Goal: Task Accomplishment & Management: Use online tool/utility

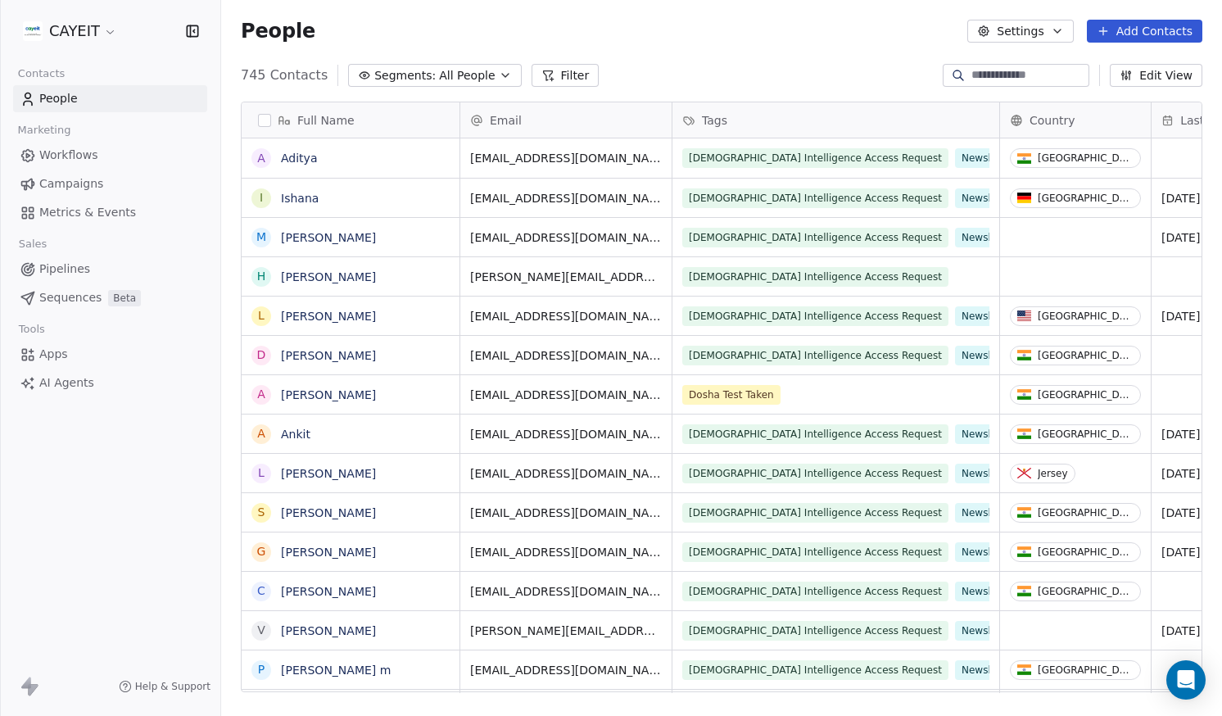
scroll to position [618, 989]
click at [72, 42] on html "CAYEIT Contacts People Marketing Workflows Campaigns Metrics & Events Sales Pip…" at bounding box center [611, 358] width 1222 height 716
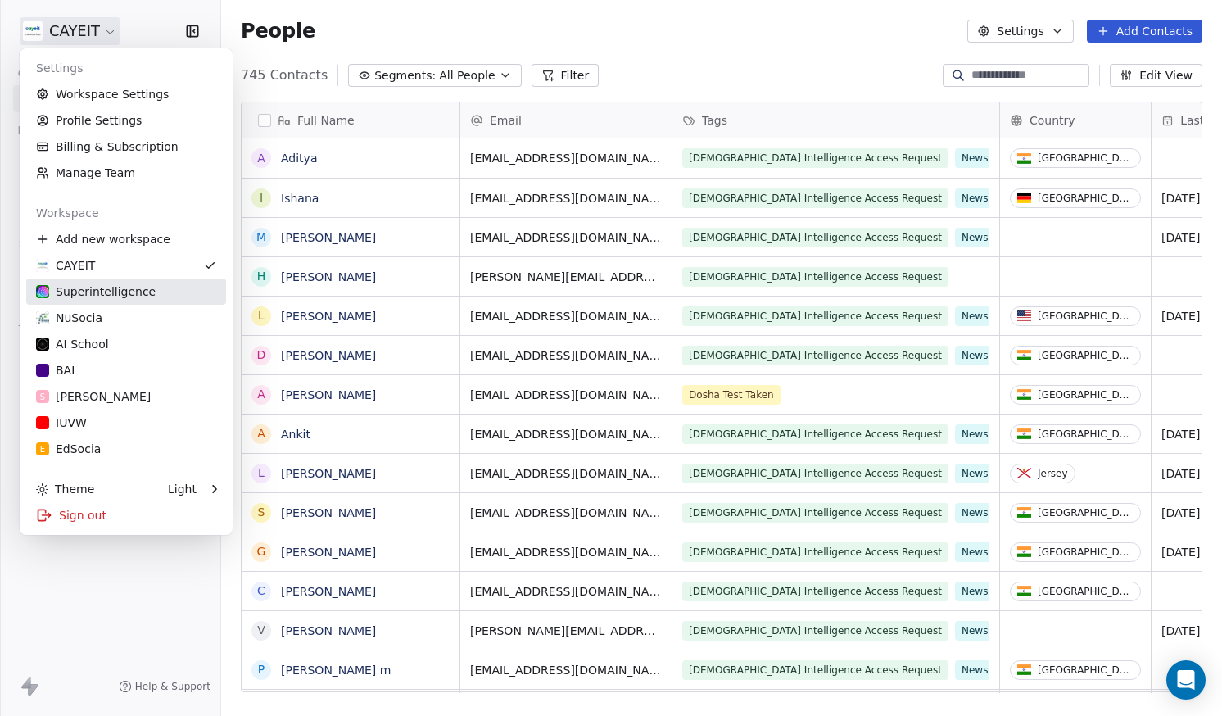
click at [121, 279] on link "Superintelligence" at bounding box center [126, 292] width 200 height 26
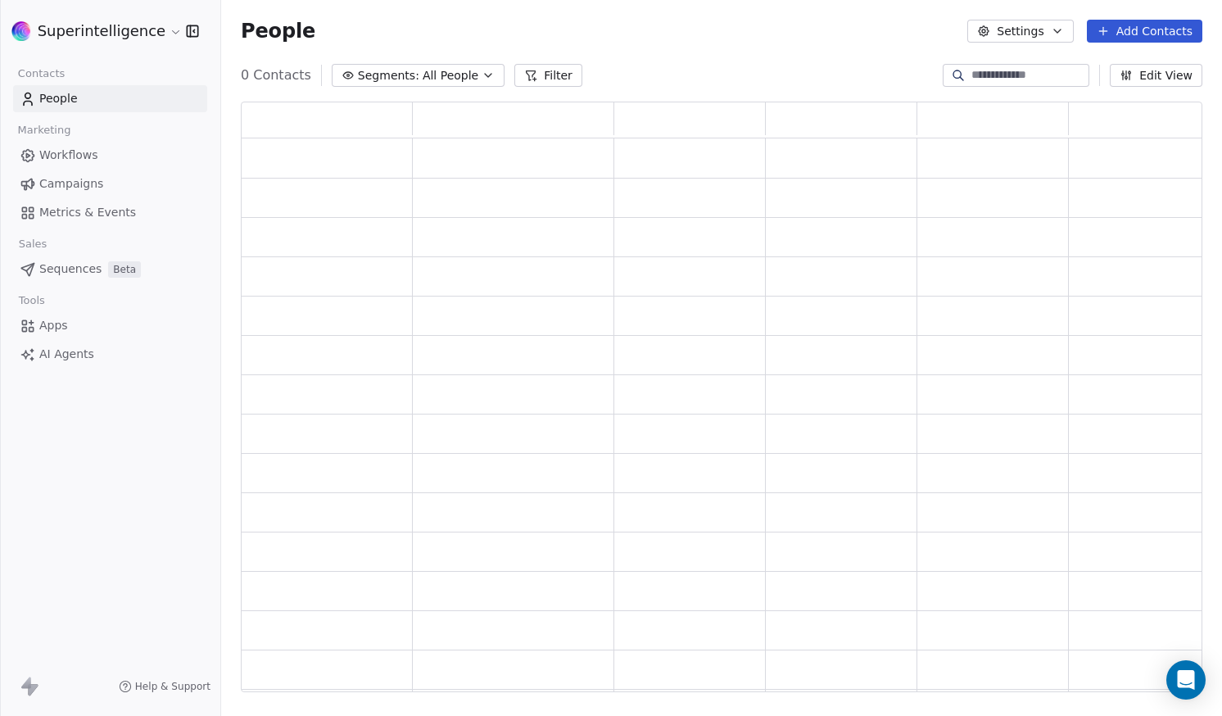
scroll to position [578, 950]
click at [98, 187] on span "Campaigns" at bounding box center [71, 183] width 64 height 17
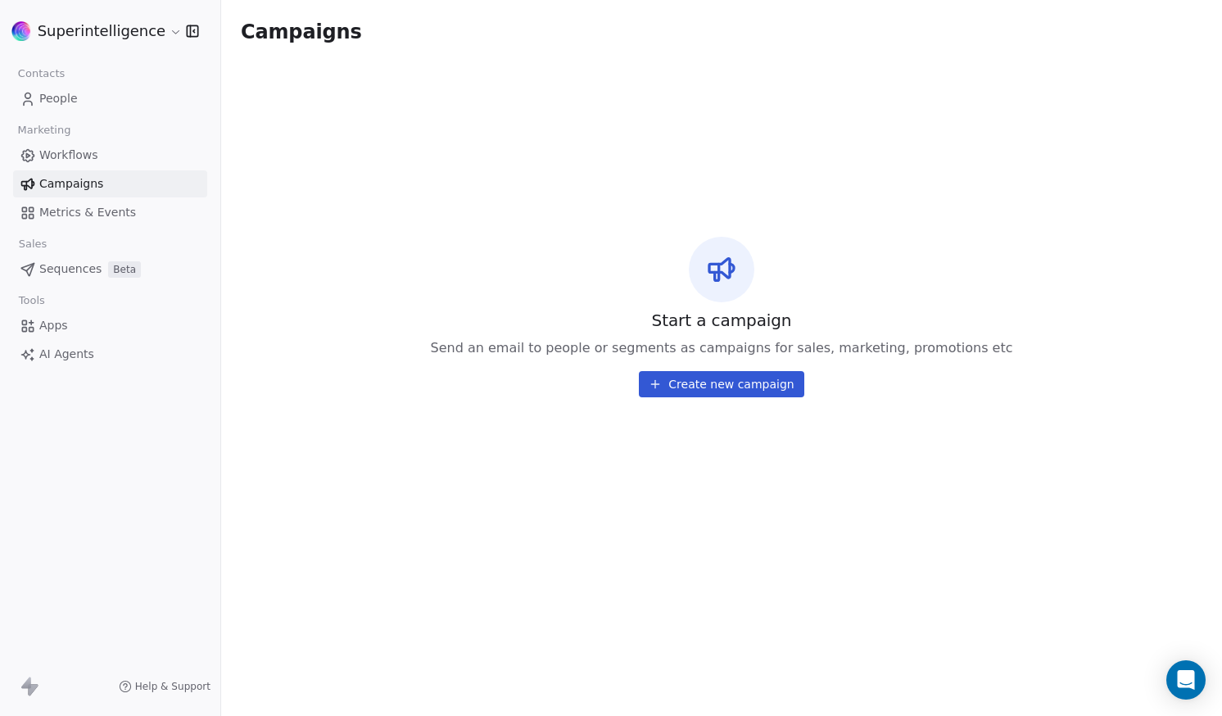
click at [98, 272] on span "Sequences" at bounding box center [70, 269] width 62 height 17
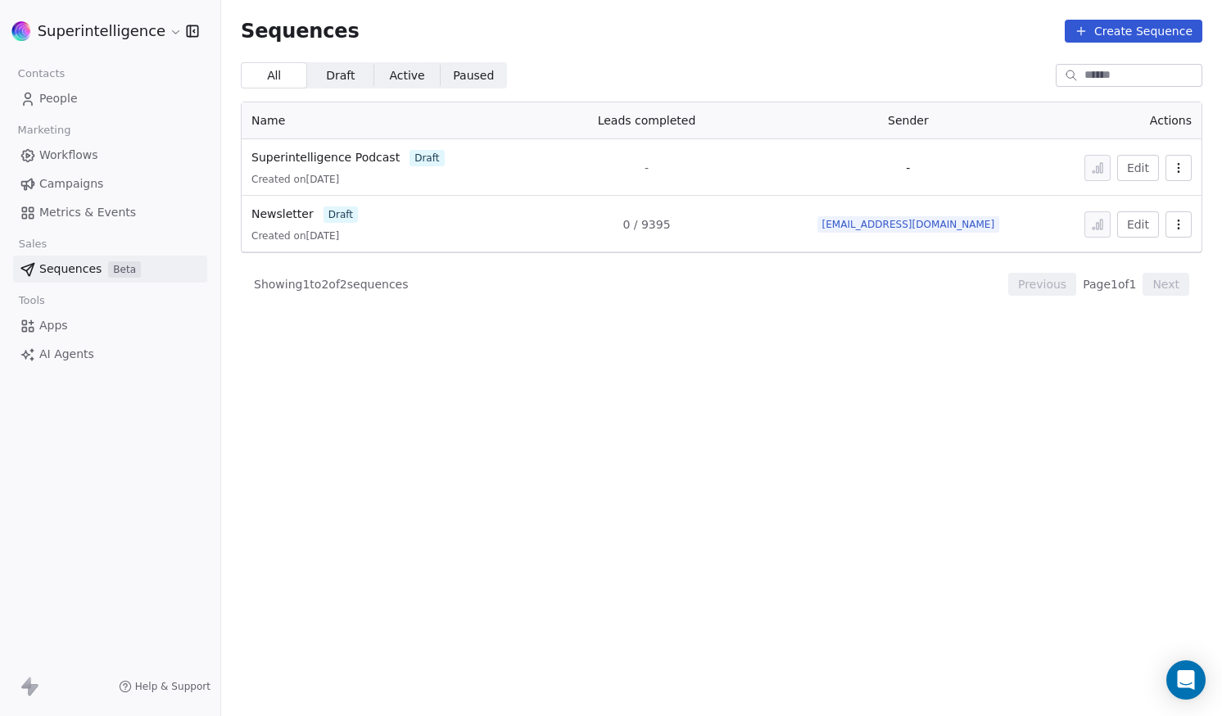
click at [116, 187] on link "Campaigns" at bounding box center [110, 183] width 194 height 27
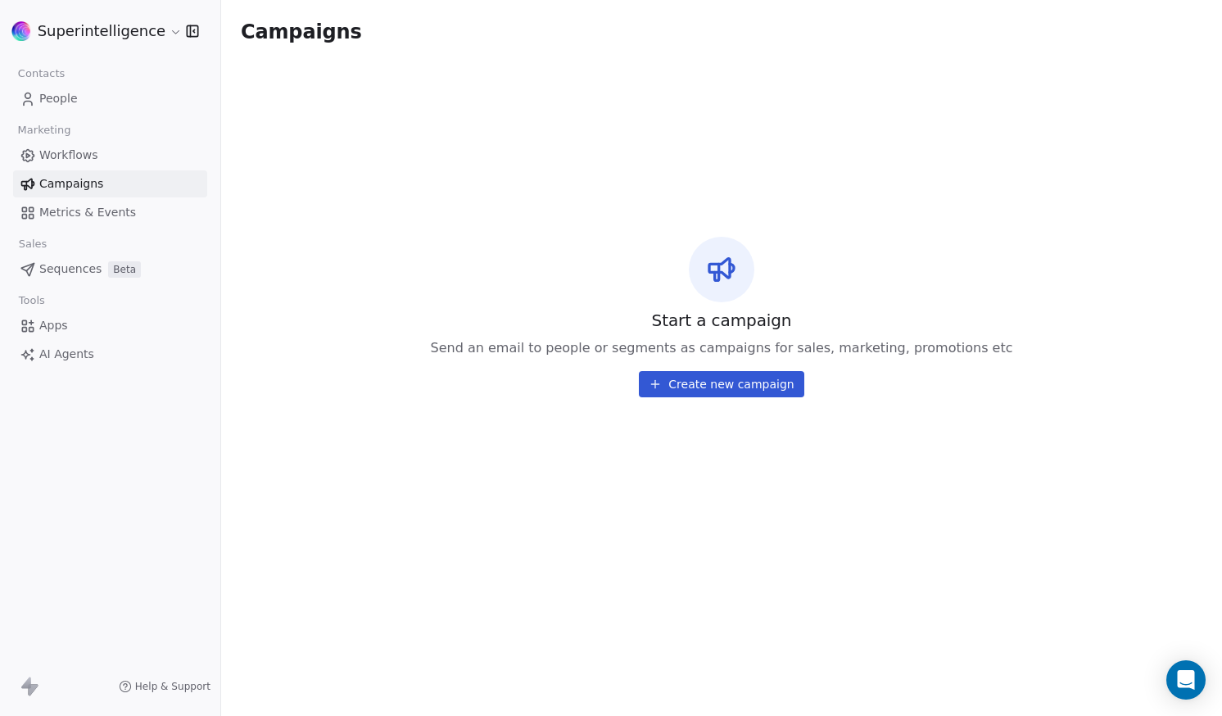
click at [116, 265] on span "Beta" at bounding box center [124, 269] width 33 height 16
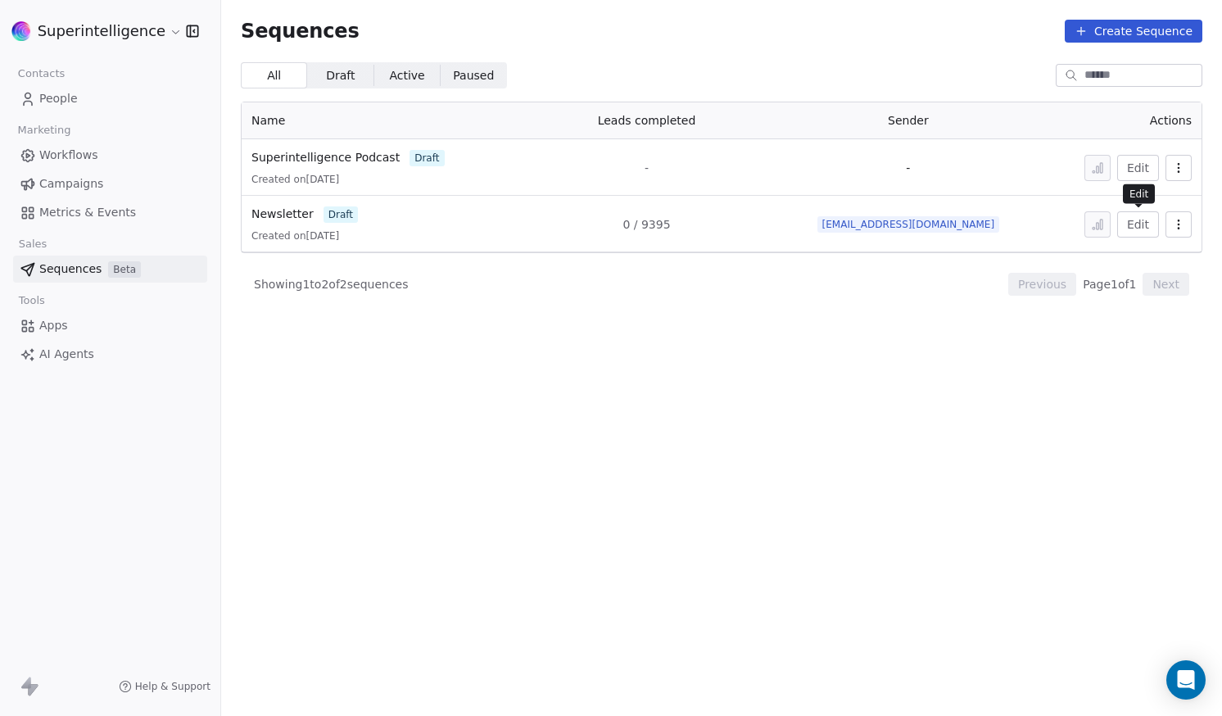
click at [1147, 225] on button "Edit" at bounding box center [1139, 224] width 42 height 26
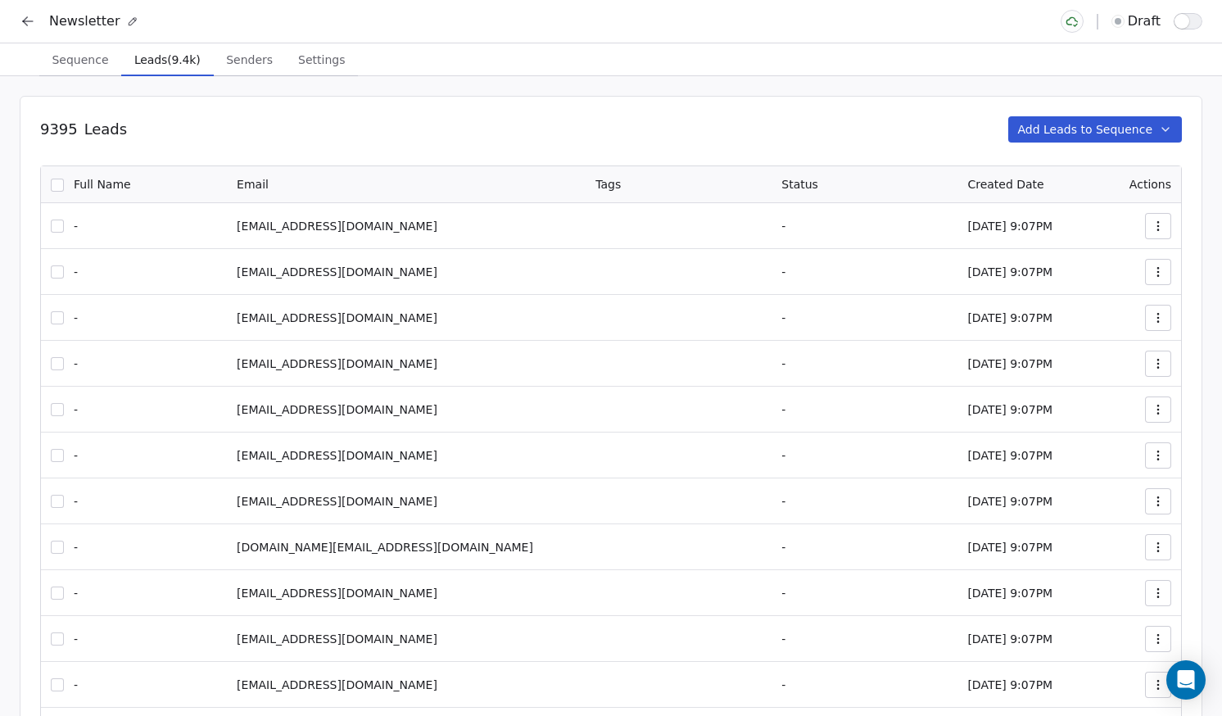
click at [162, 60] on span "Leads (9.4k)" at bounding box center [167, 59] width 79 height 23
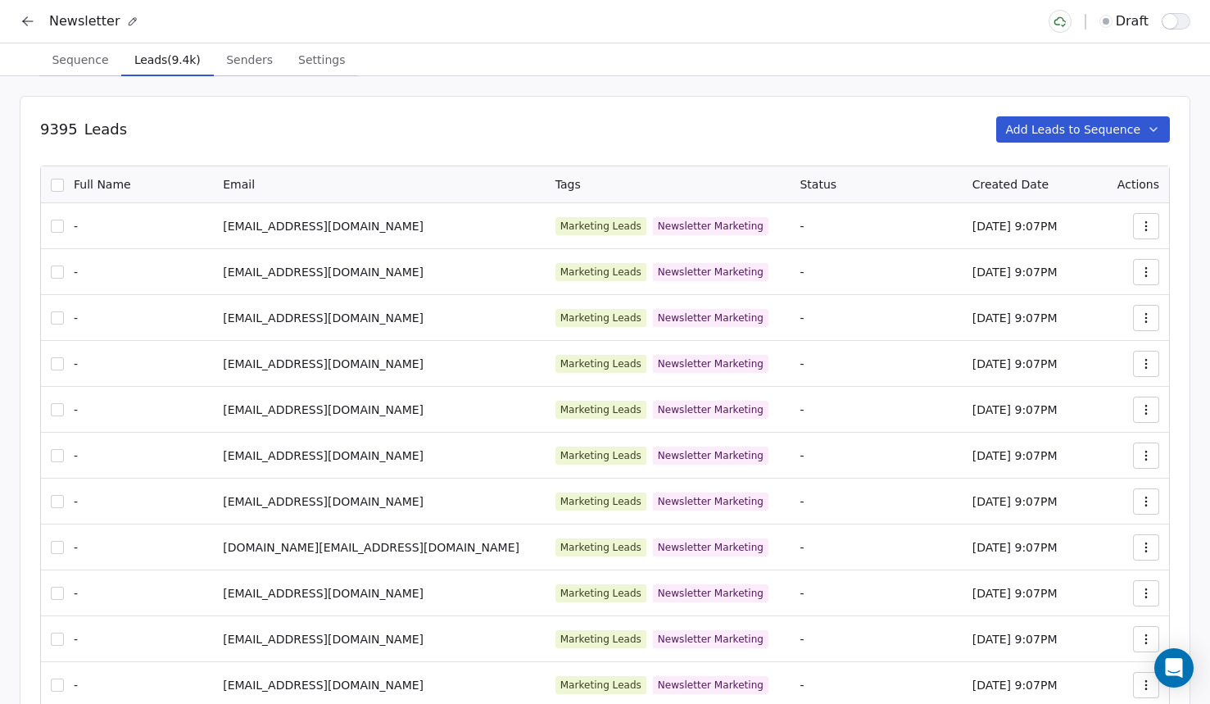
click at [61, 181] on button "button" at bounding box center [57, 185] width 13 height 13
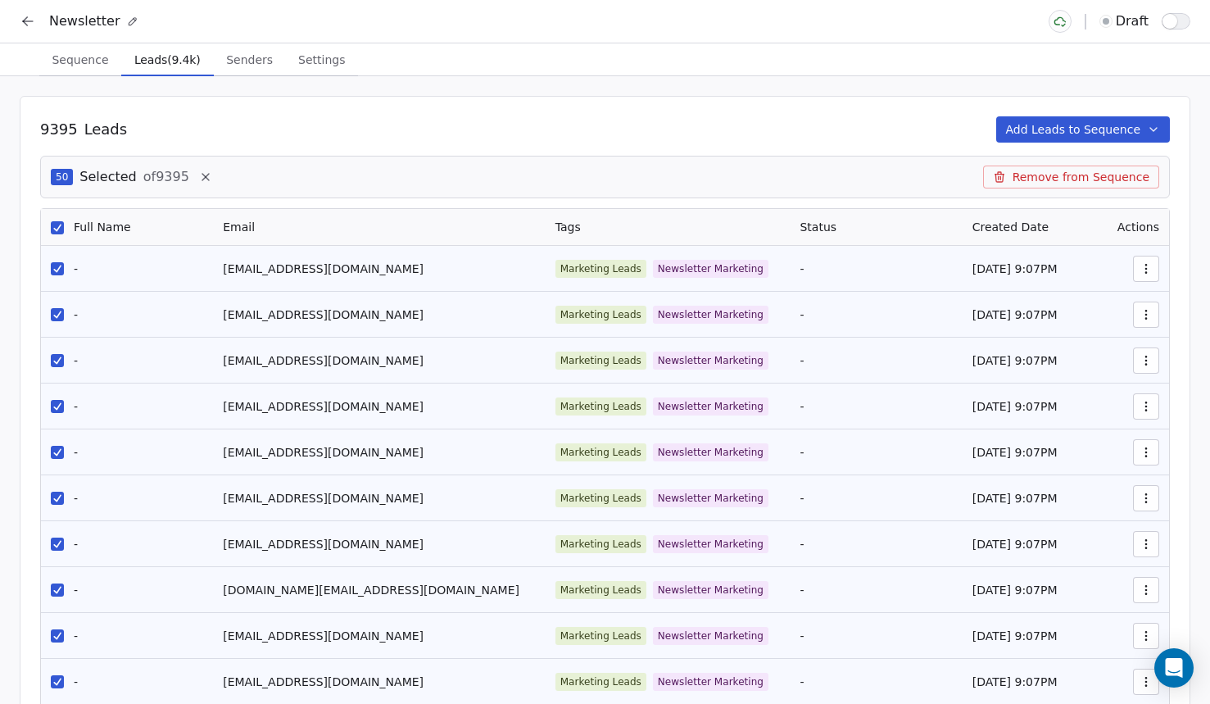
click at [77, 164] on div "50 Selected of 9395 Remove from Sequence" at bounding box center [605, 177] width 1130 height 43
click at [67, 171] on span "50" at bounding box center [62, 177] width 22 height 16
click at [618, 171] on div "50 Selected of 9395 Remove from Sequence" at bounding box center [605, 177] width 1130 height 43
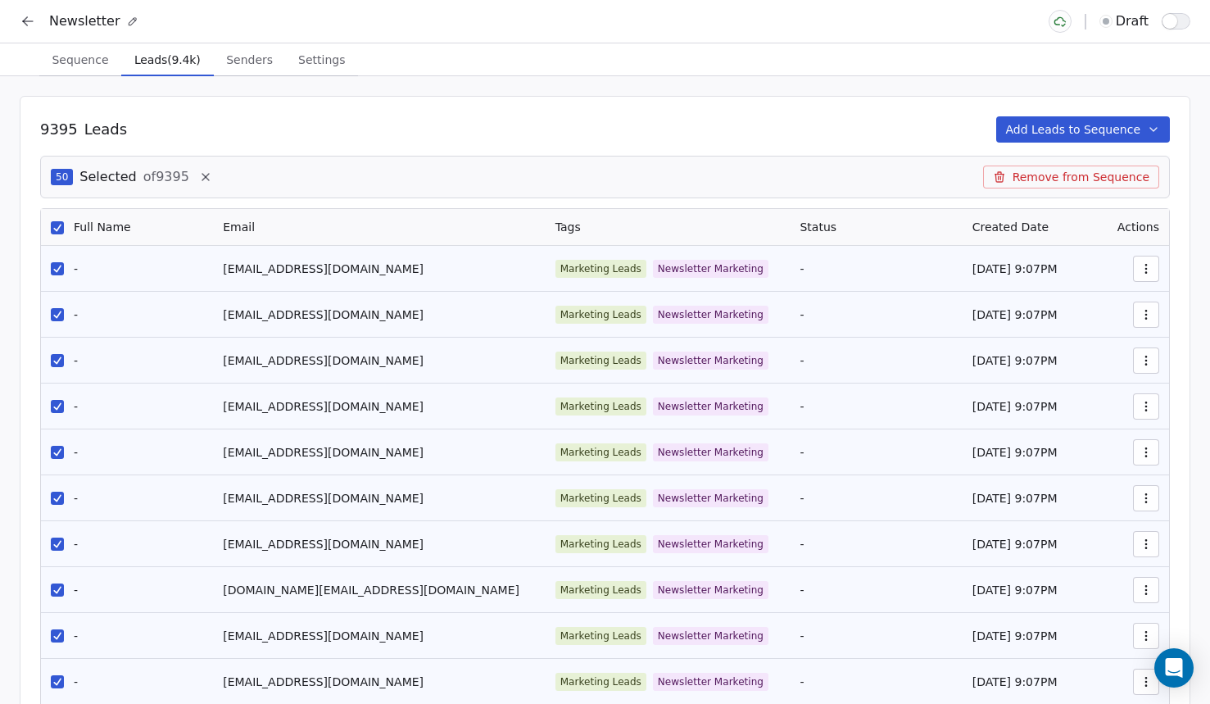
click at [74, 57] on span "Sequence" at bounding box center [80, 59] width 70 height 23
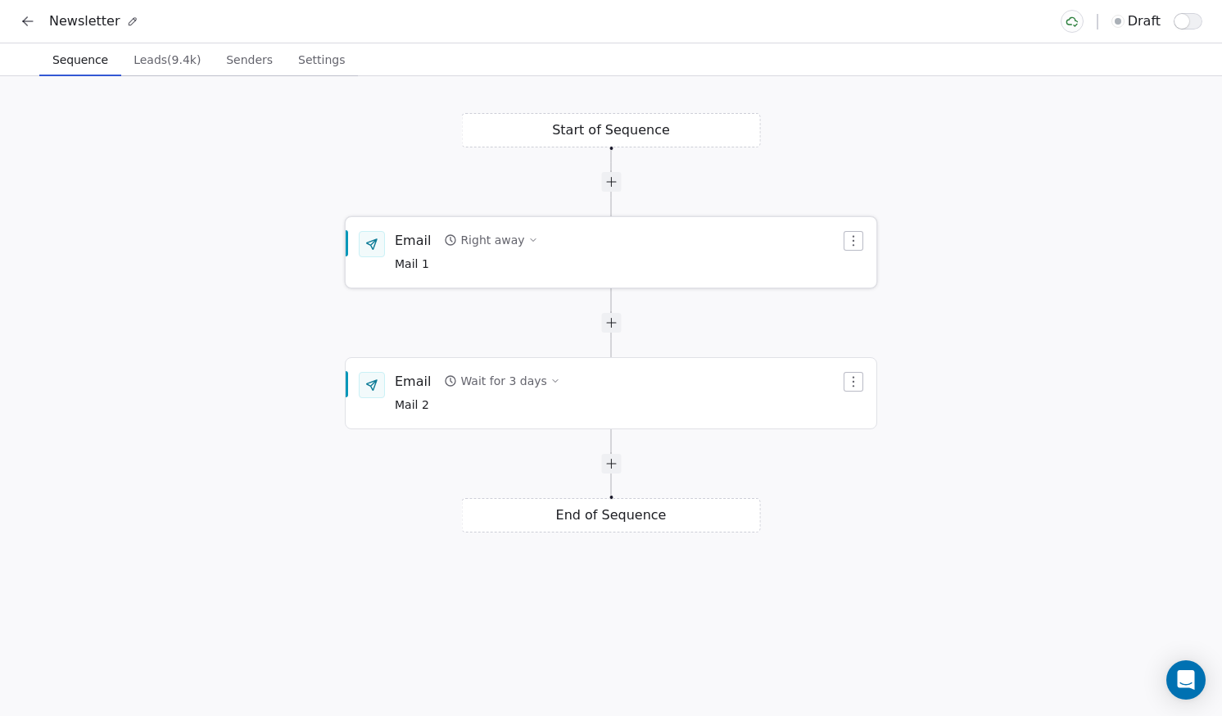
click at [637, 270] on div "Email Right away Mail 1" at bounding box center [618, 252] width 446 height 43
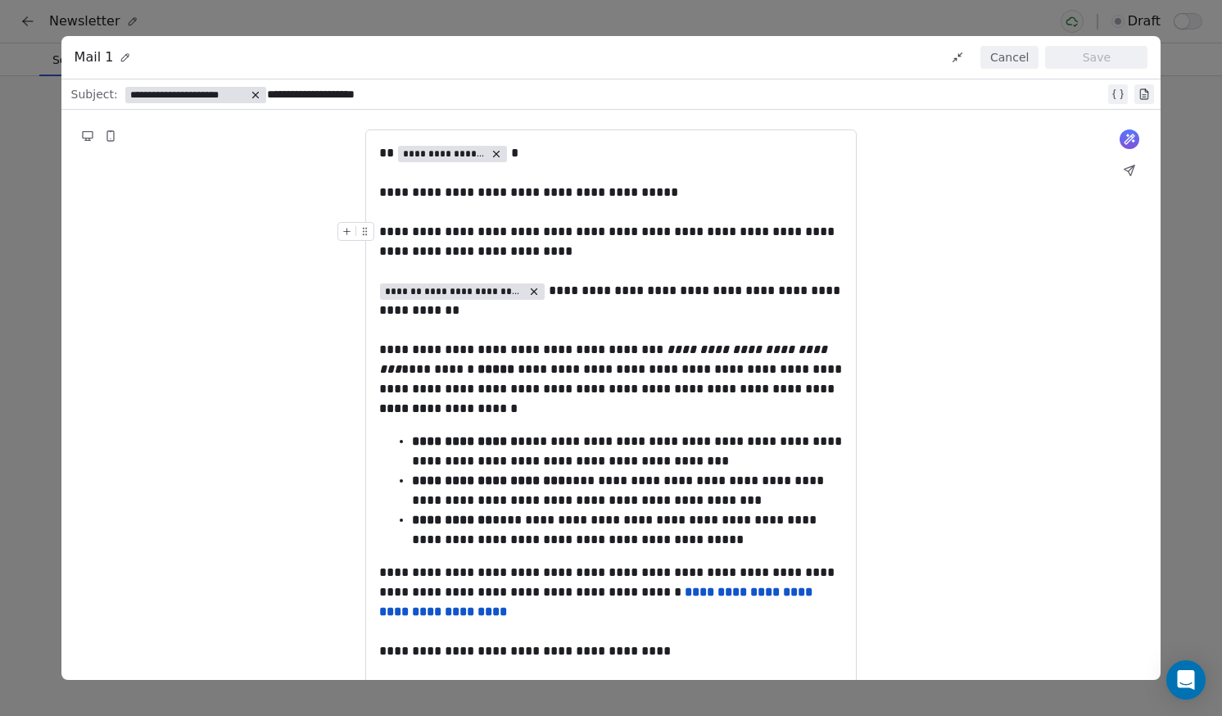
click at [977, 60] on div "Cancel Save" at bounding box center [1044, 57] width 206 height 23
click at [995, 57] on button "Cancel" at bounding box center [1010, 57] width 58 height 23
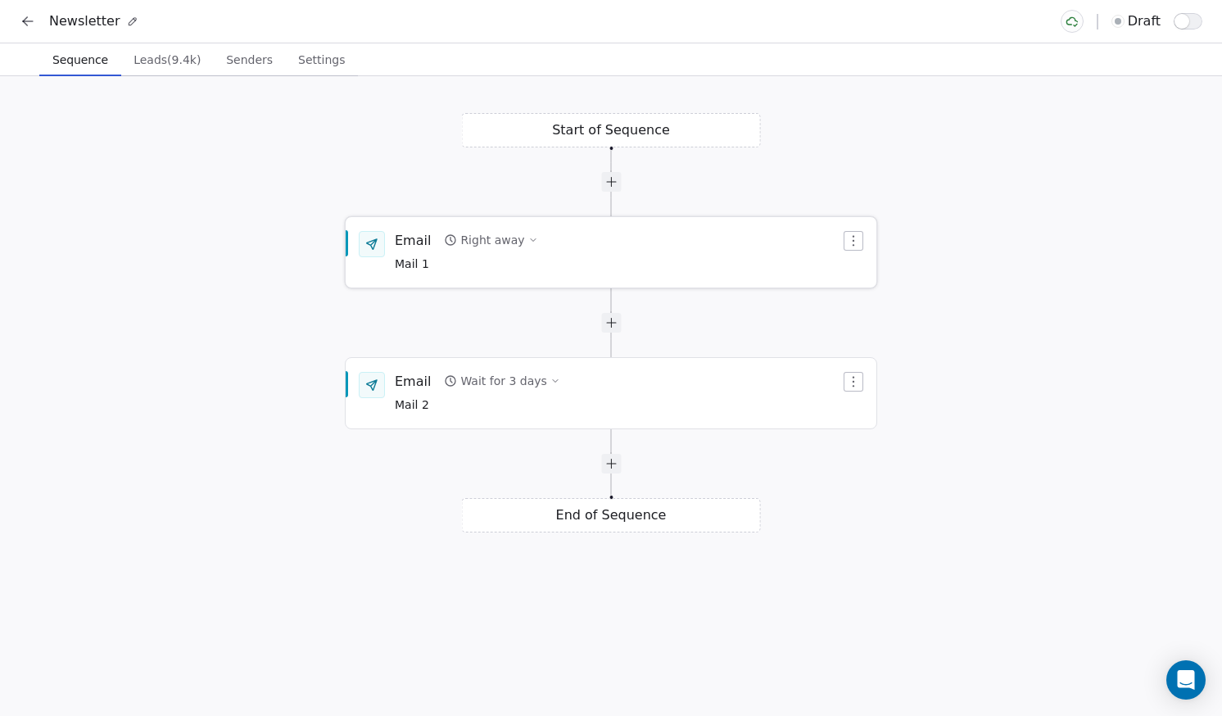
click at [515, 265] on span "Mail 1" at bounding box center [466, 265] width 143 height 18
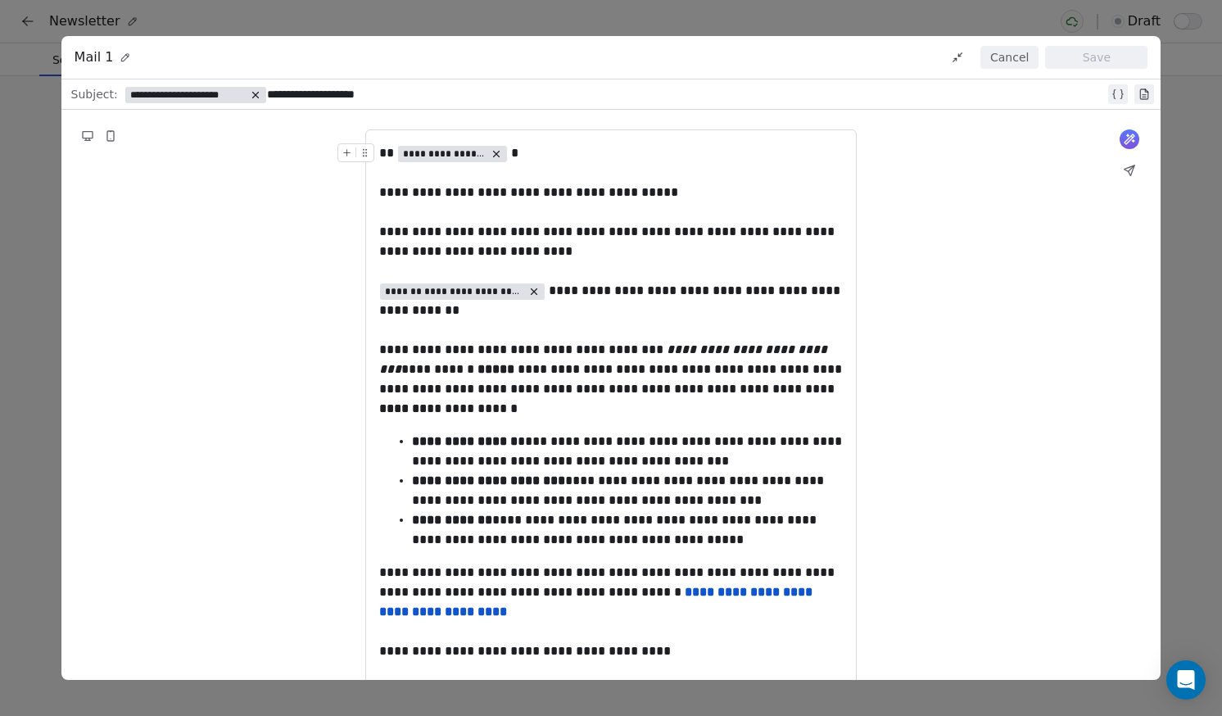
click at [1010, 59] on button "Cancel" at bounding box center [1010, 57] width 58 height 23
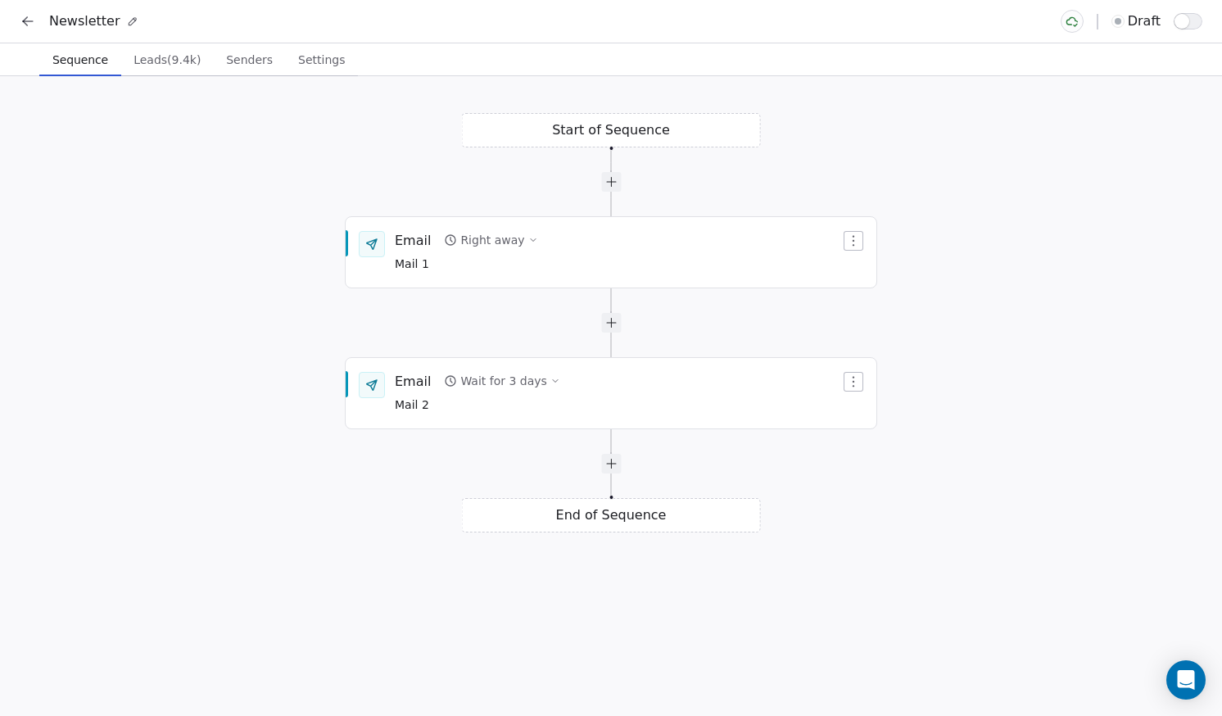
click at [621, 133] on div "Start of Sequence Email Right away Mail 1 End of Sequence Email Wait for 3 days…" at bounding box center [611, 396] width 1222 height 640
click at [622, 133] on div "Start of Sequence Email Right away Mail 1 End of Sequence Email Wait for 3 days…" at bounding box center [611, 396] width 1222 height 640
click at [133, 59] on span "Leads (9.4k)" at bounding box center [167, 59] width 80 height 23
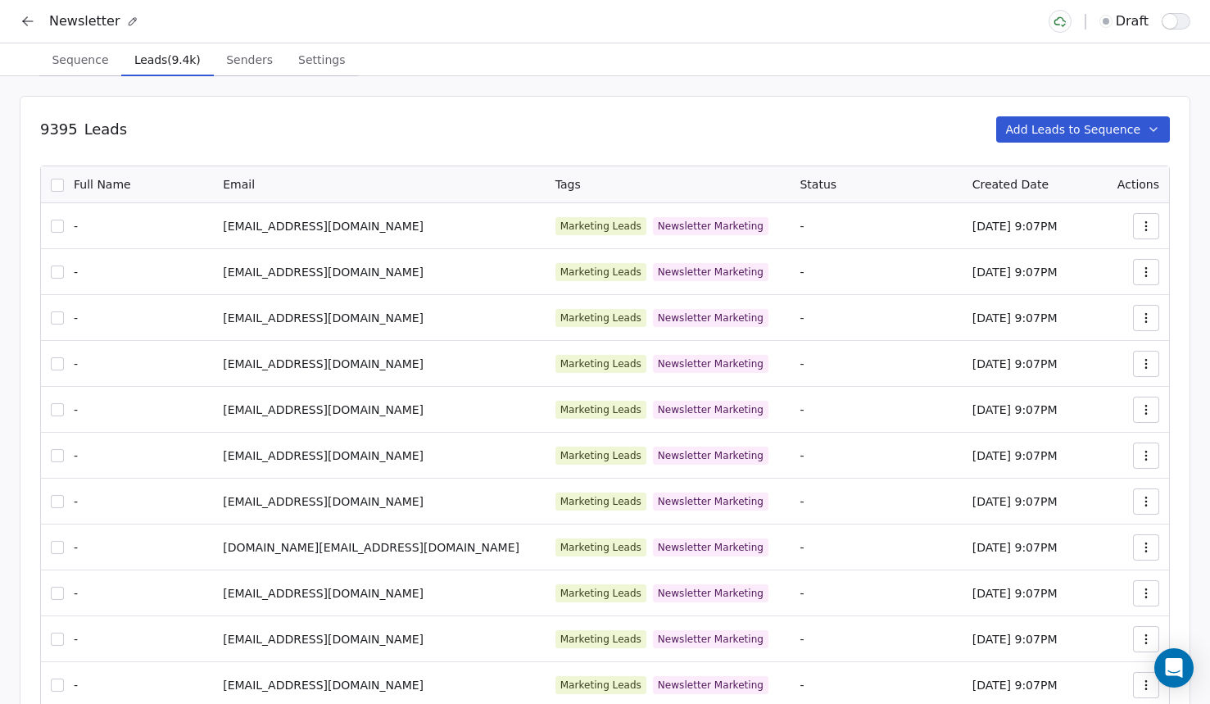
click at [1073, 126] on button "Add Leads to Sequence" at bounding box center [1083, 129] width 175 height 26
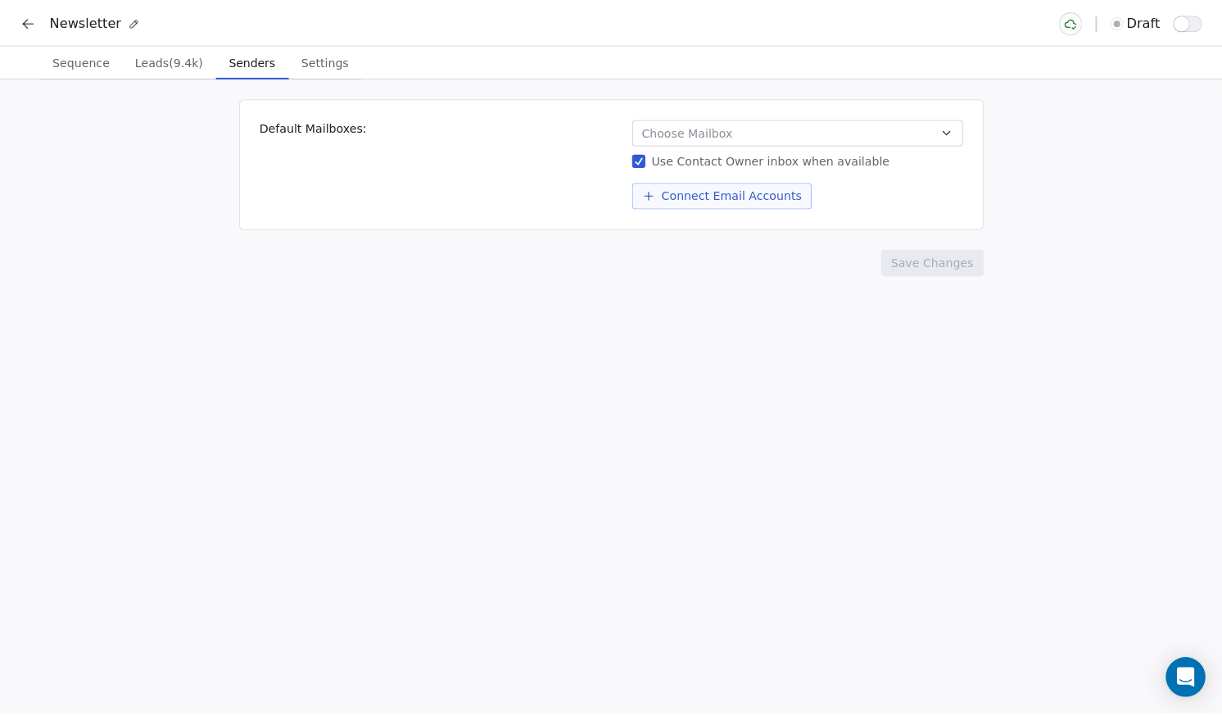
click at [244, 72] on button "Senders Senders" at bounding box center [250, 59] width 72 height 33
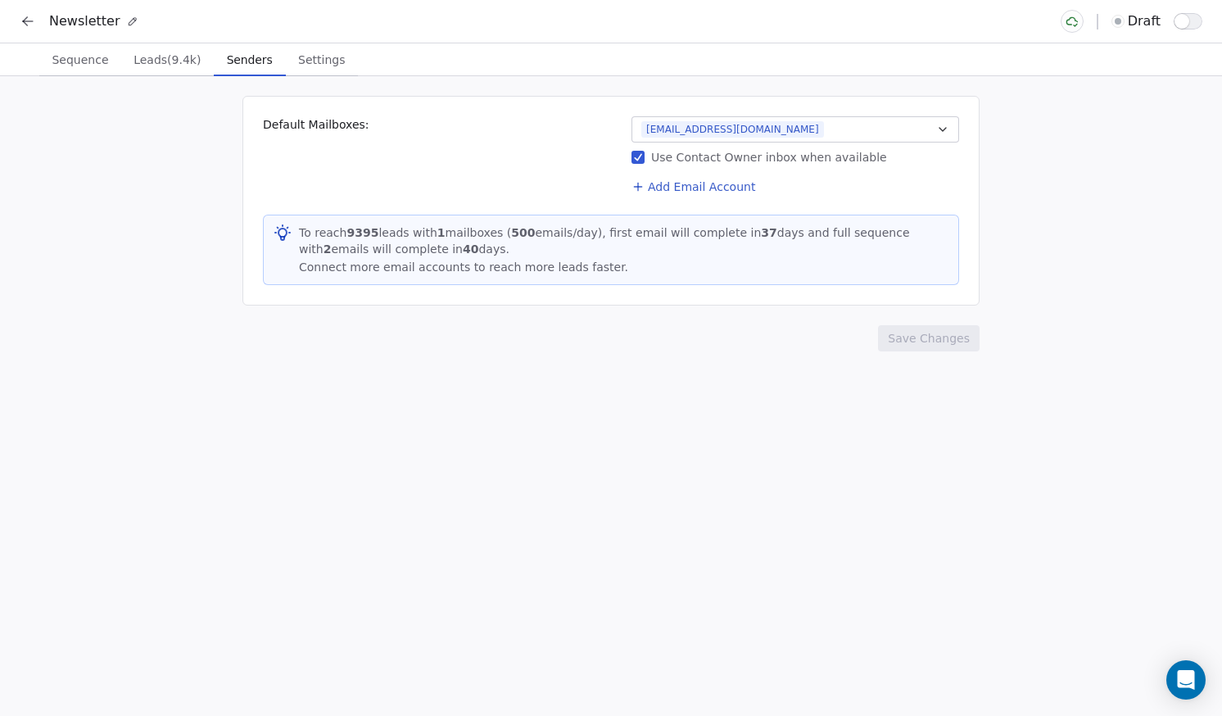
click at [307, 55] on span "Settings" at bounding box center [322, 59] width 60 height 23
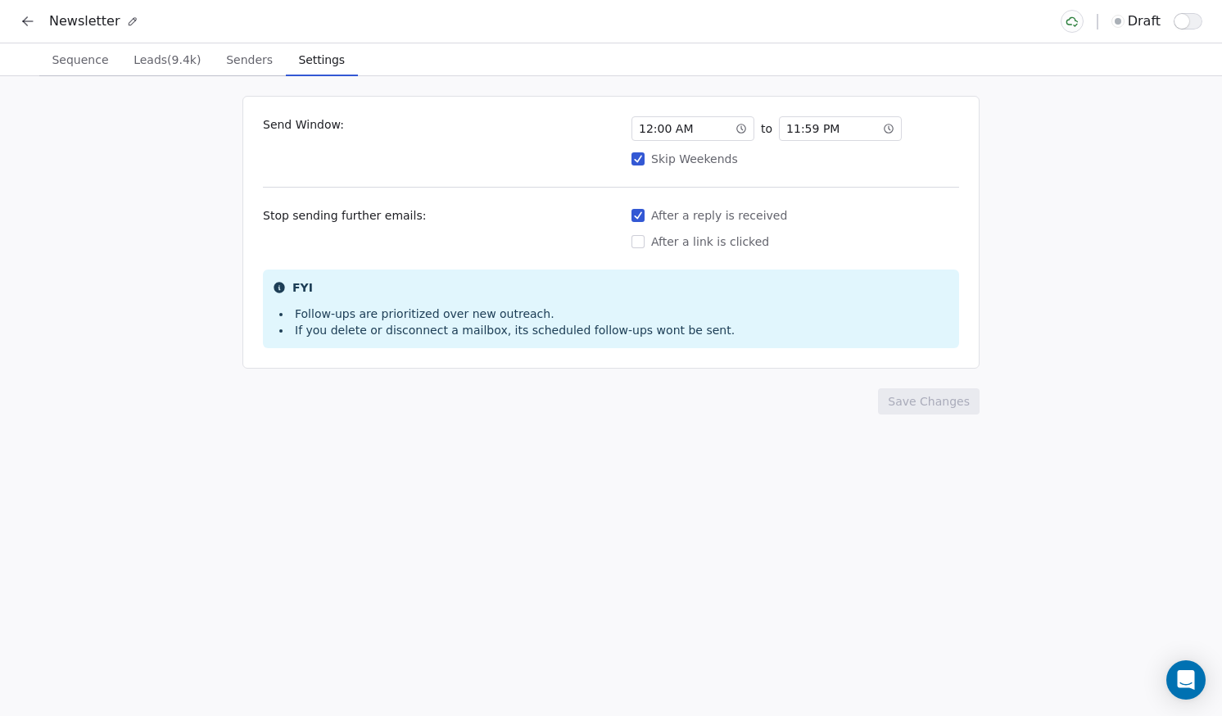
click at [10, 24] on div "Newsletter draft" at bounding box center [611, 21] width 1222 height 43
click at [24, 29] on icon at bounding box center [28, 21] width 16 height 16
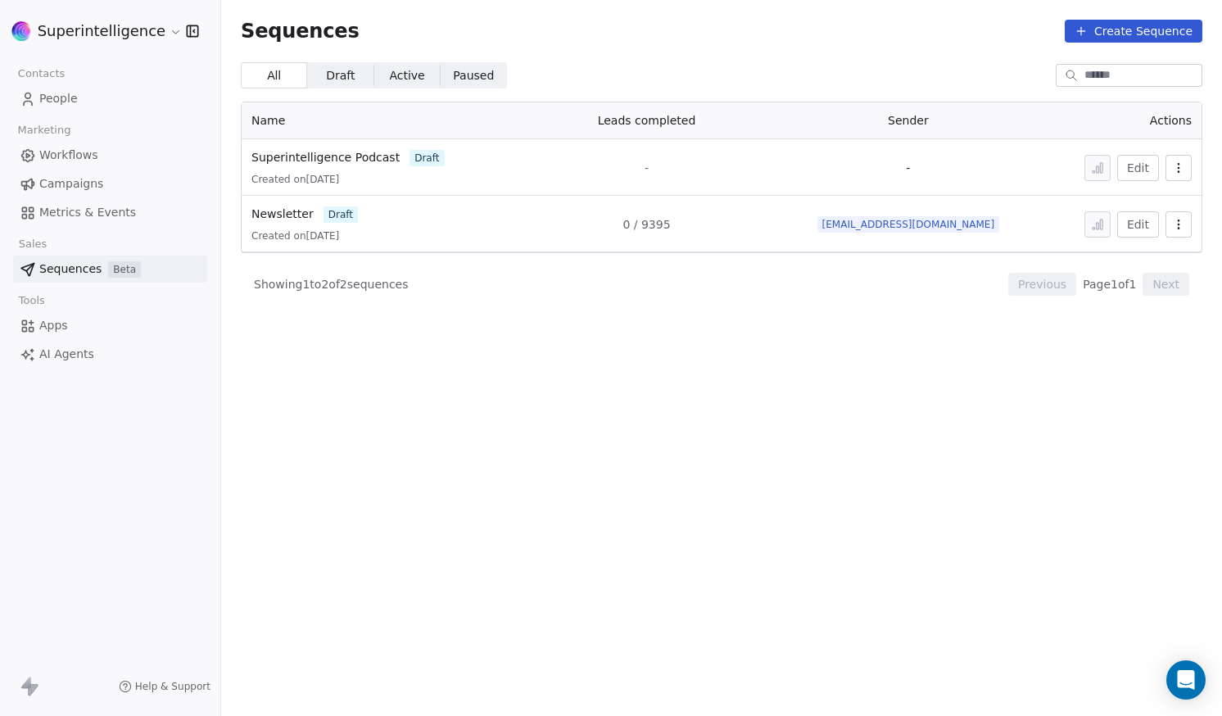
click at [1169, 233] on button "button" at bounding box center [1179, 224] width 26 height 26
click at [288, 341] on html "Superintelligence Contacts People Marketing Workflows Campaigns Metrics & Event…" at bounding box center [611, 358] width 1222 height 716
click at [43, 184] on span "Campaigns" at bounding box center [71, 183] width 64 height 17
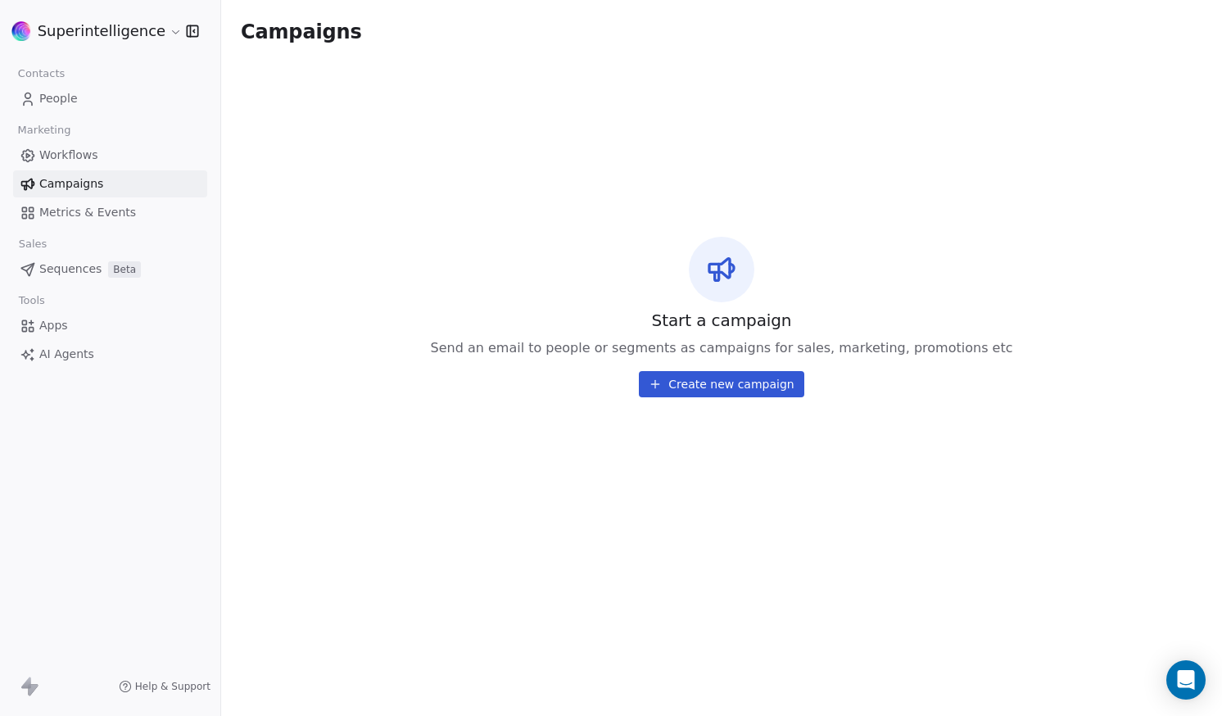
click at [93, 142] on link "Workflows" at bounding box center [110, 155] width 194 height 27
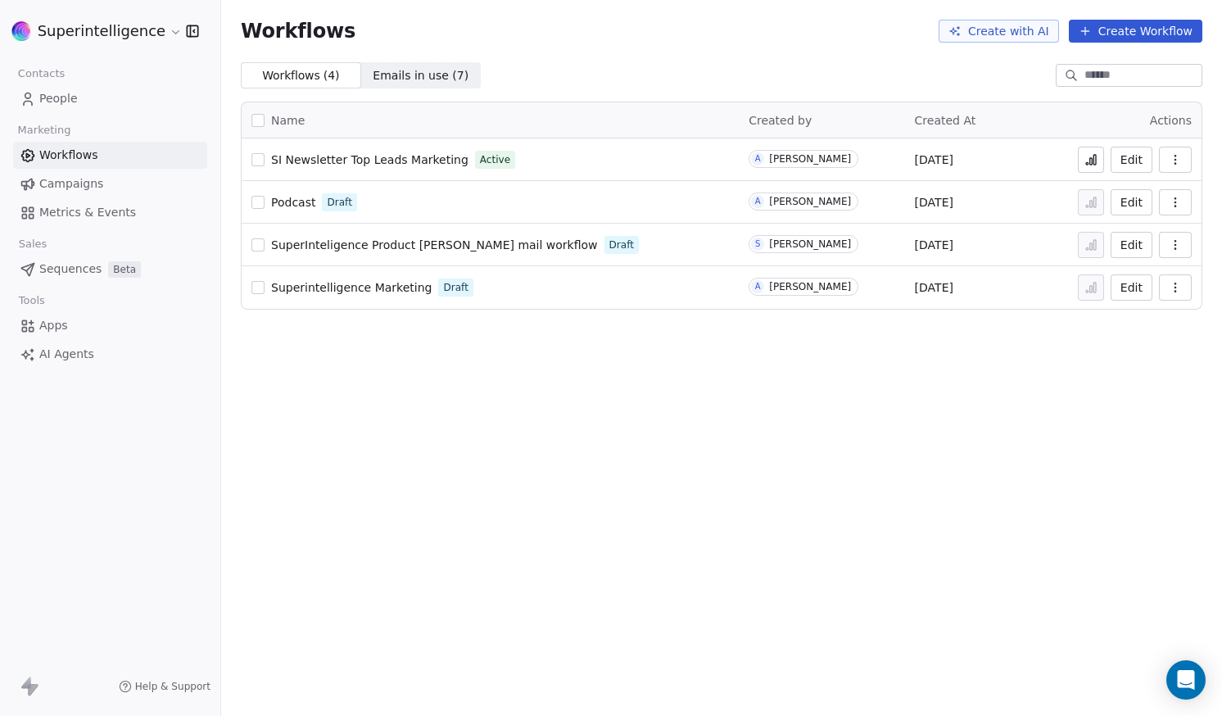
click at [392, 164] on span "SI Newsletter Top Leads Marketing" at bounding box center [369, 159] width 197 height 13
click at [372, 168] on div "SI Newsletter Top Leads Marketing Active" at bounding box center [491, 159] width 478 height 23
drag, startPoint x: 383, startPoint y: 151, endPoint x: 383, endPoint y: 163, distance: 12.3
click at [383, 163] on div "SI Newsletter Top Leads Marketing Active" at bounding box center [491, 159] width 478 height 23
click at [383, 166] on span "SI Newsletter Top Leads Marketing" at bounding box center [369, 159] width 197 height 13
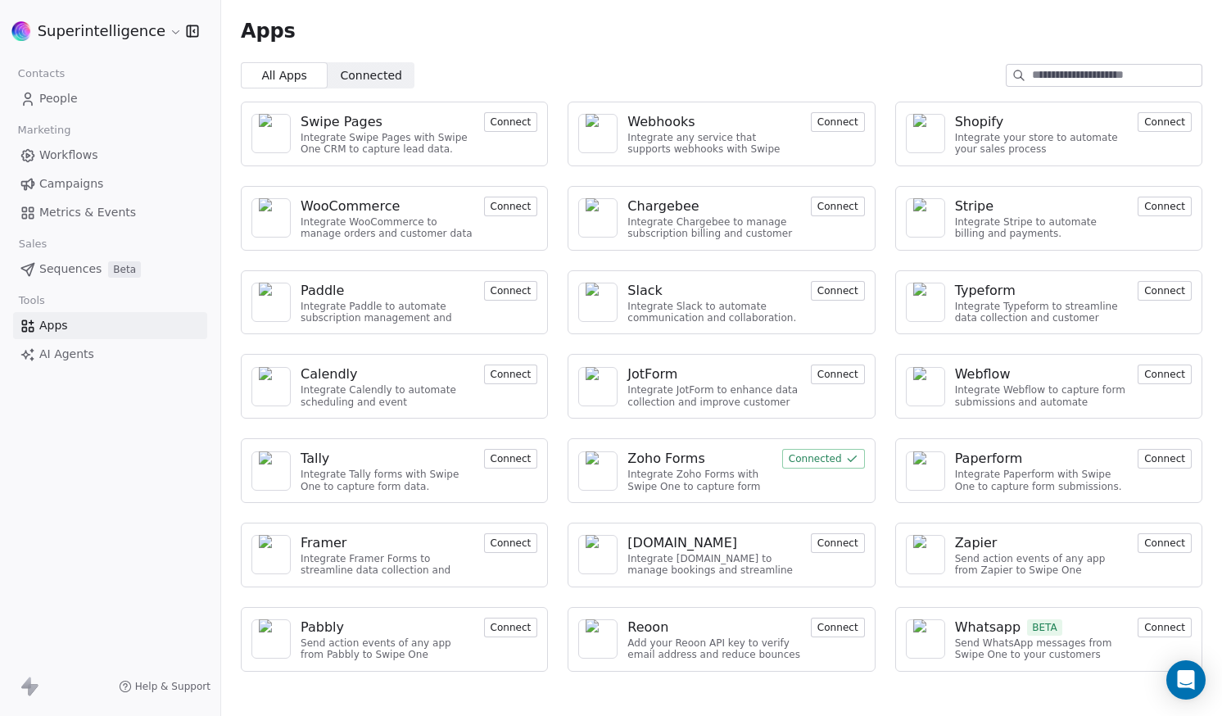
click at [604, 130] on img at bounding box center [598, 133] width 25 height 39
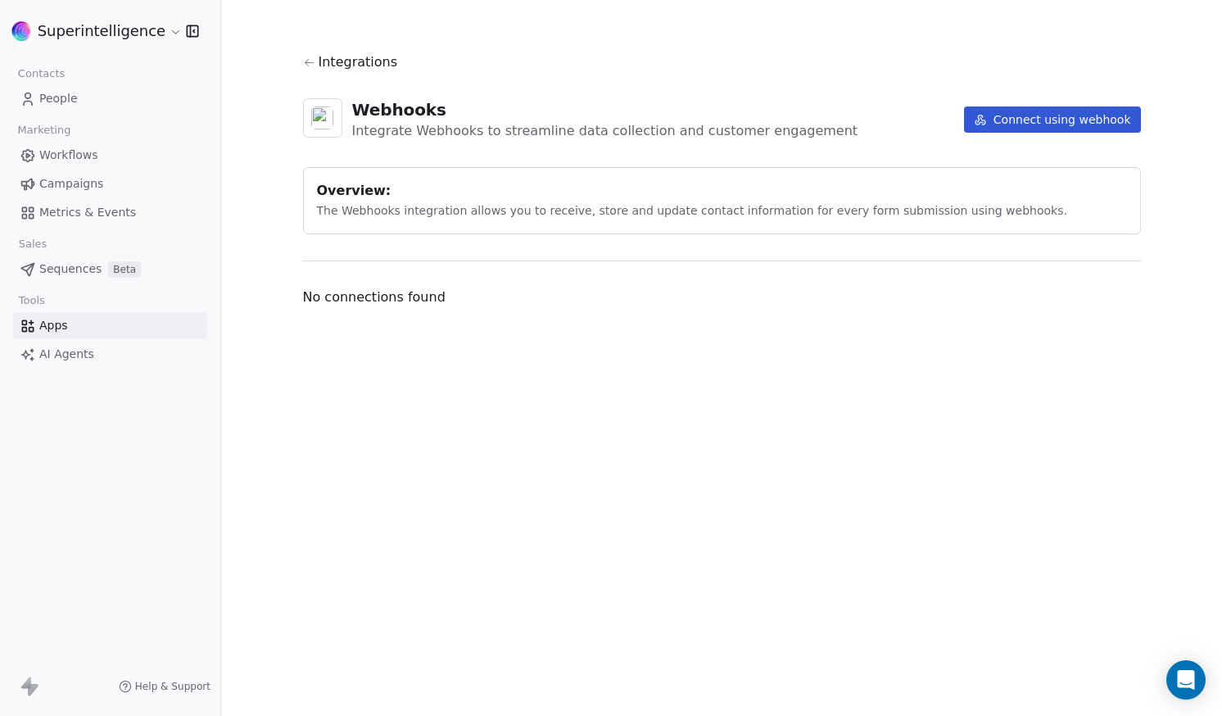
click at [1014, 121] on button "Connect using webhook" at bounding box center [1052, 120] width 177 height 26
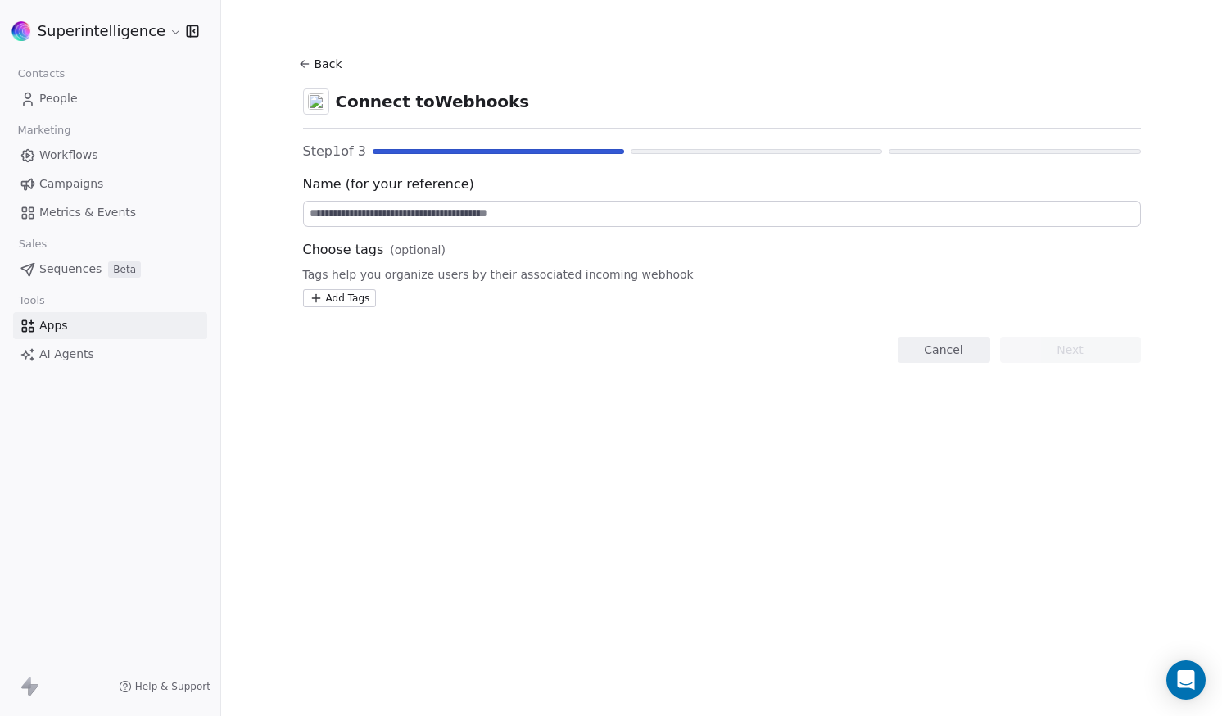
click at [409, 219] on input at bounding box center [722, 214] width 837 height 25
type input "********"
type input "**********"
click at [346, 298] on html "**********" at bounding box center [611, 358] width 1222 height 716
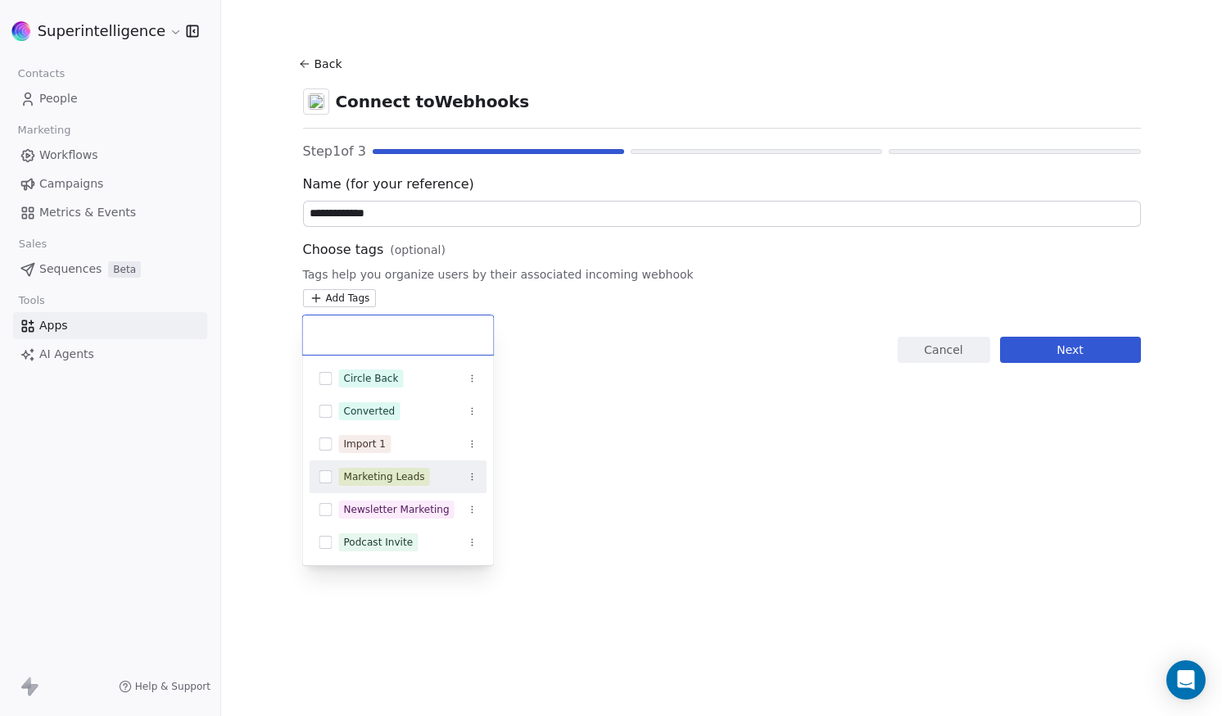
click at [409, 485] on span "Marketing Leads" at bounding box center [384, 477] width 91 height 18
click at [410, 510] on div "Newsletter Marketing" at bounding box center [397, 509] width 106 height 15
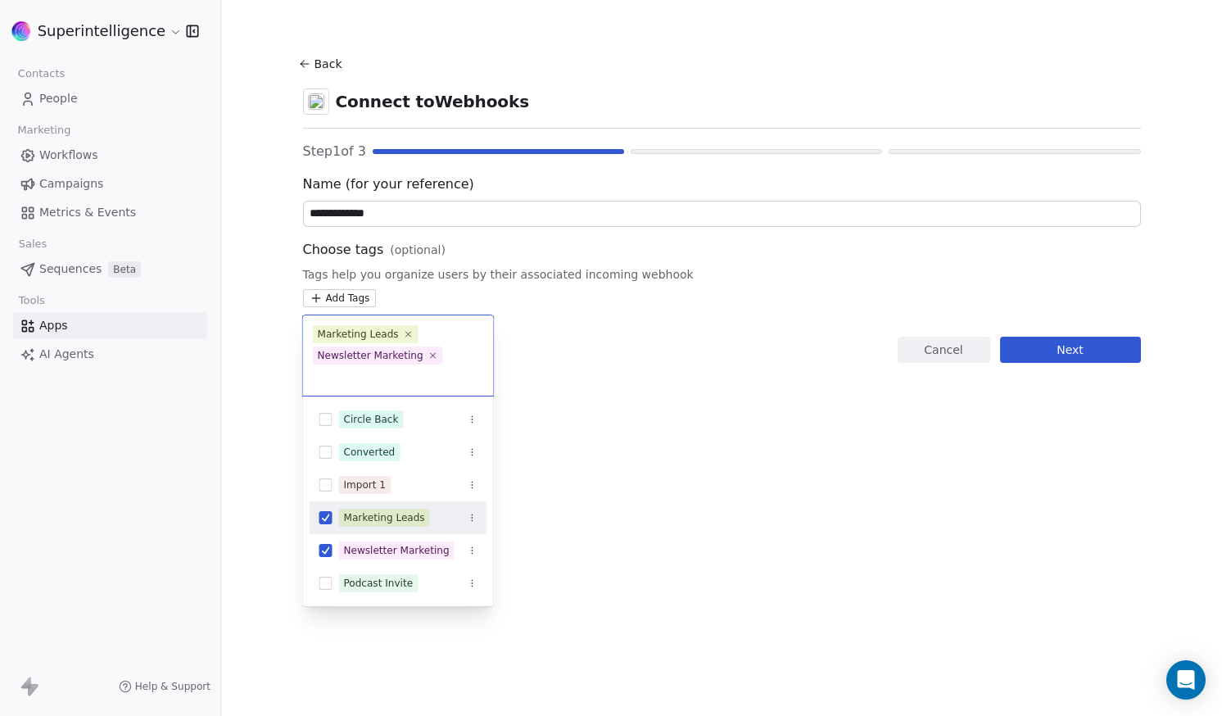
click at [709, 500] on html "**********" at bounding box center [611, 358] width 1222 height 716
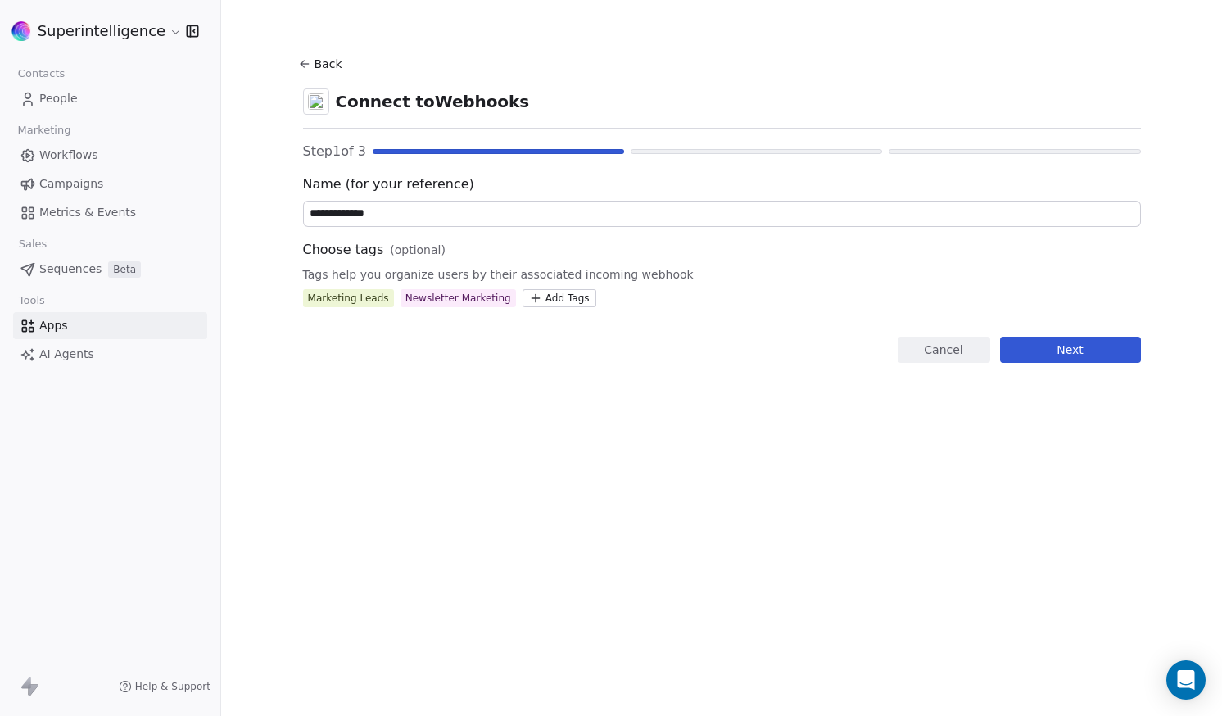
click at [1050, 353] on button "Next" at bounding box center [1070, 350] width 141 height 26
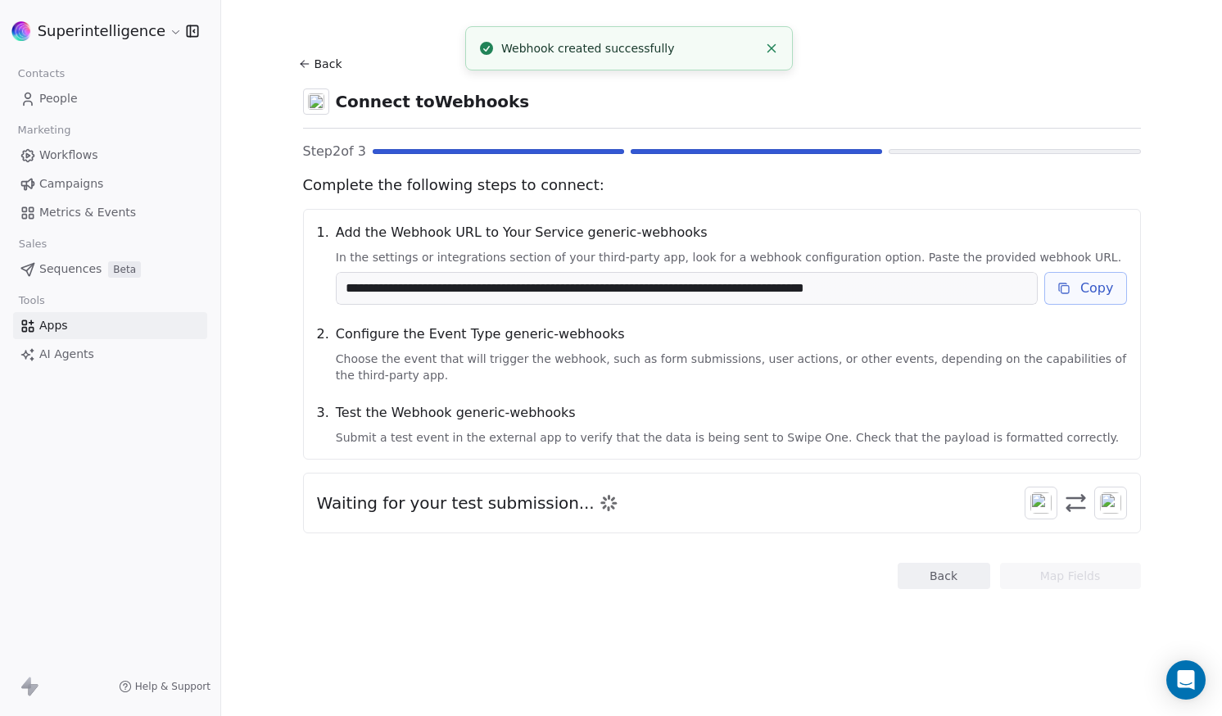
click at [1106, 283] on button "Copy" at bounding box center [1086, 288] width 83 height 33
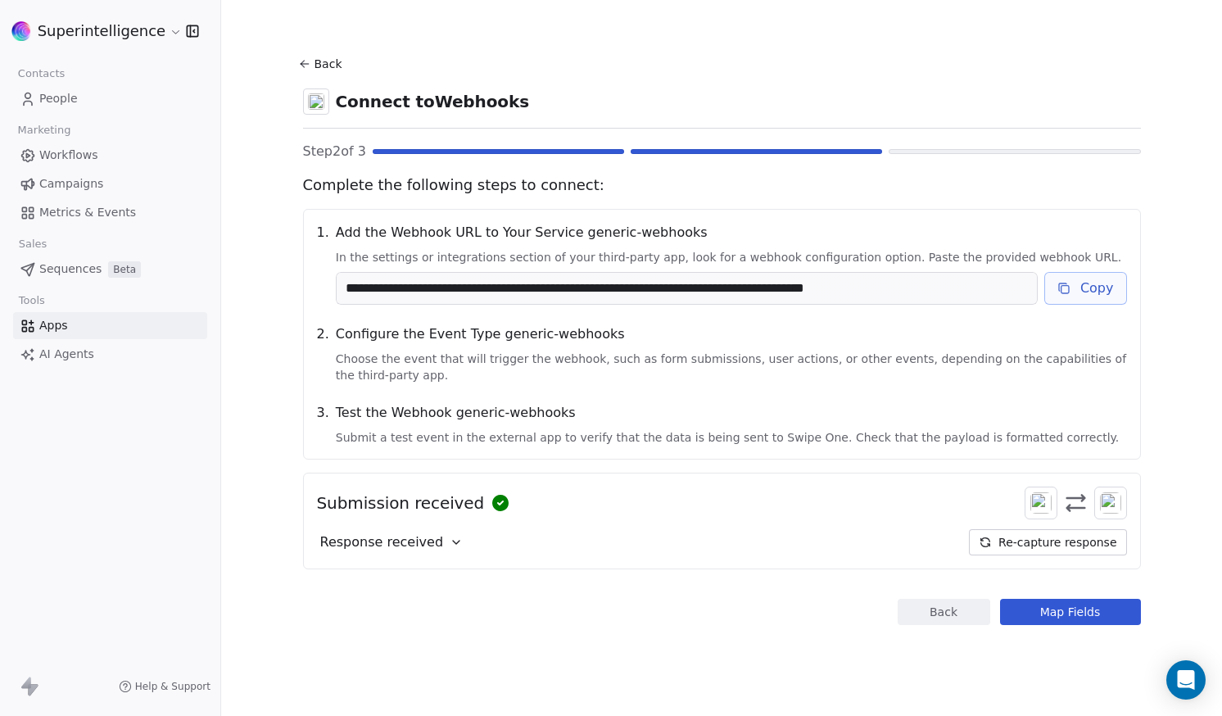
click at [407, 556] on div "Response received" at bounding box center [392, 542] width 150 height 26
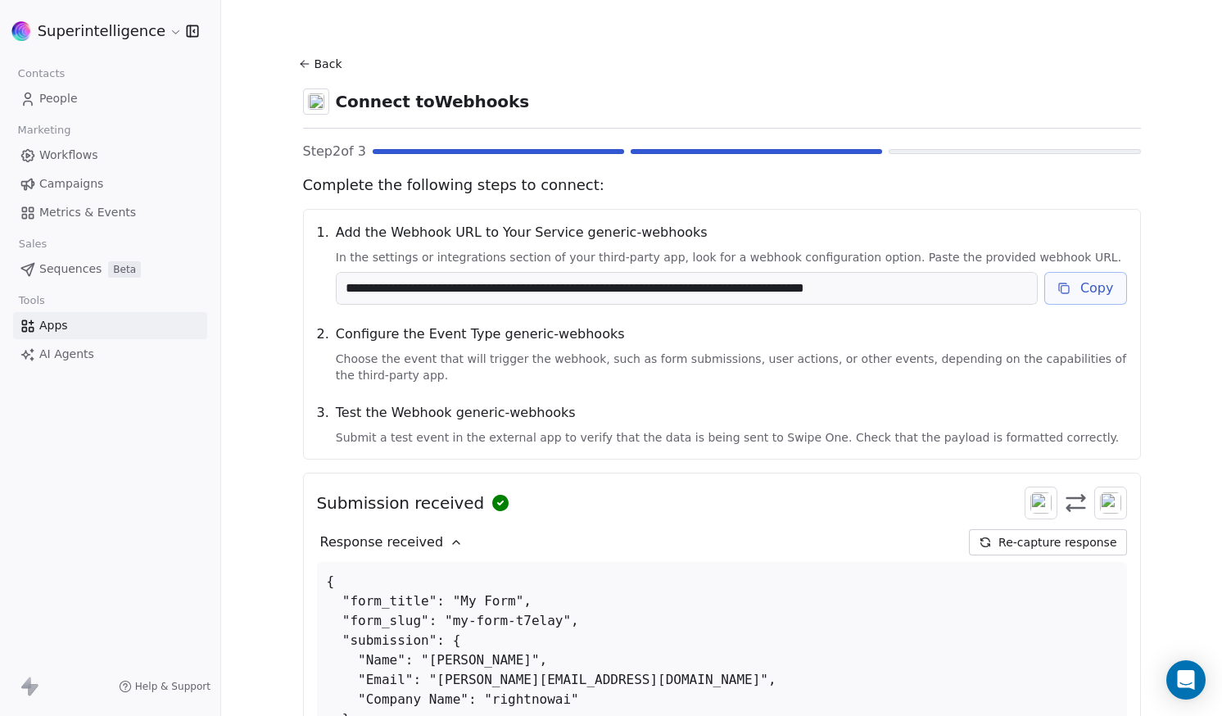
scroll to position [296, 0]
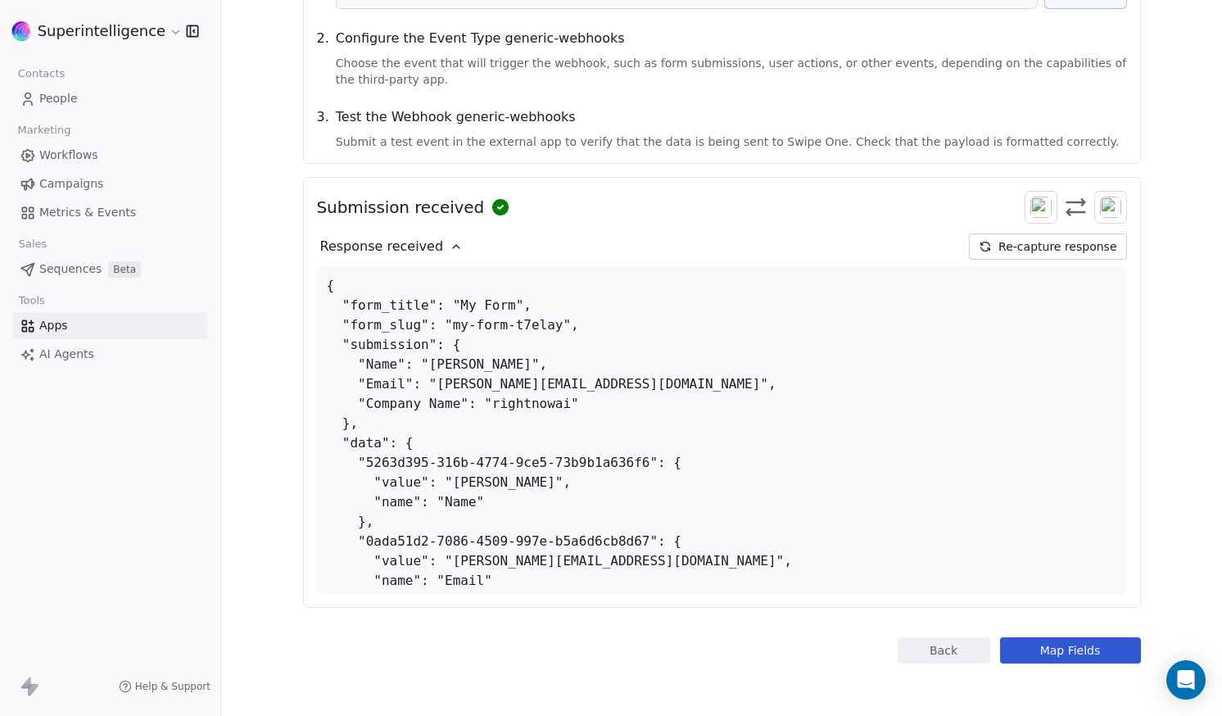
click at [1102, 641] on button "Map Fields" at bounding box center [1070, 650] width 141 height 26
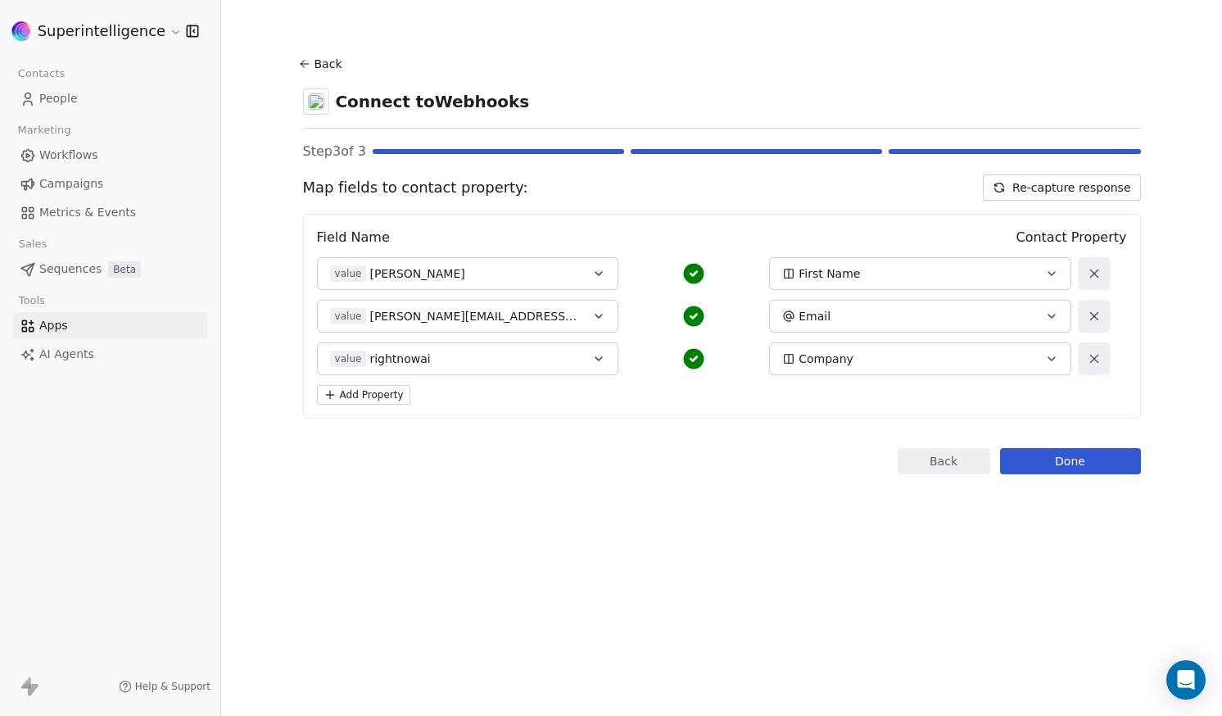
click at [842, 357] on span "Company" at bounding box center [826, 359] width 55 height 16
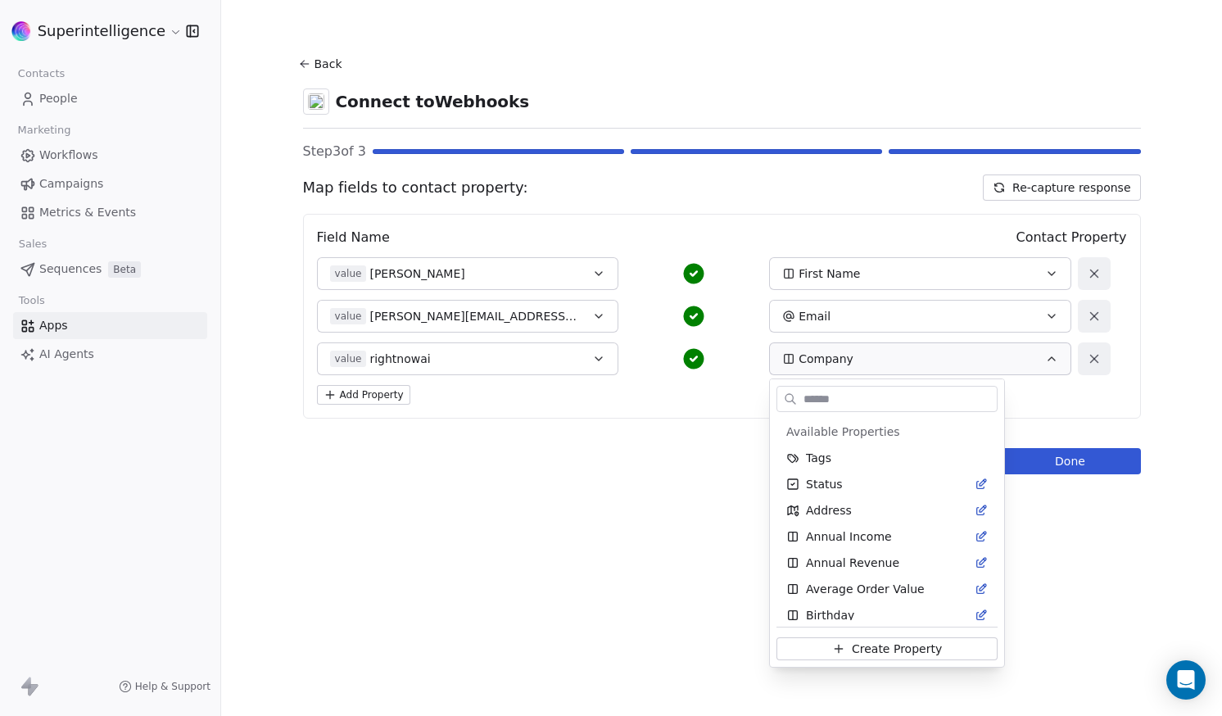
scroll to position [61, 0]
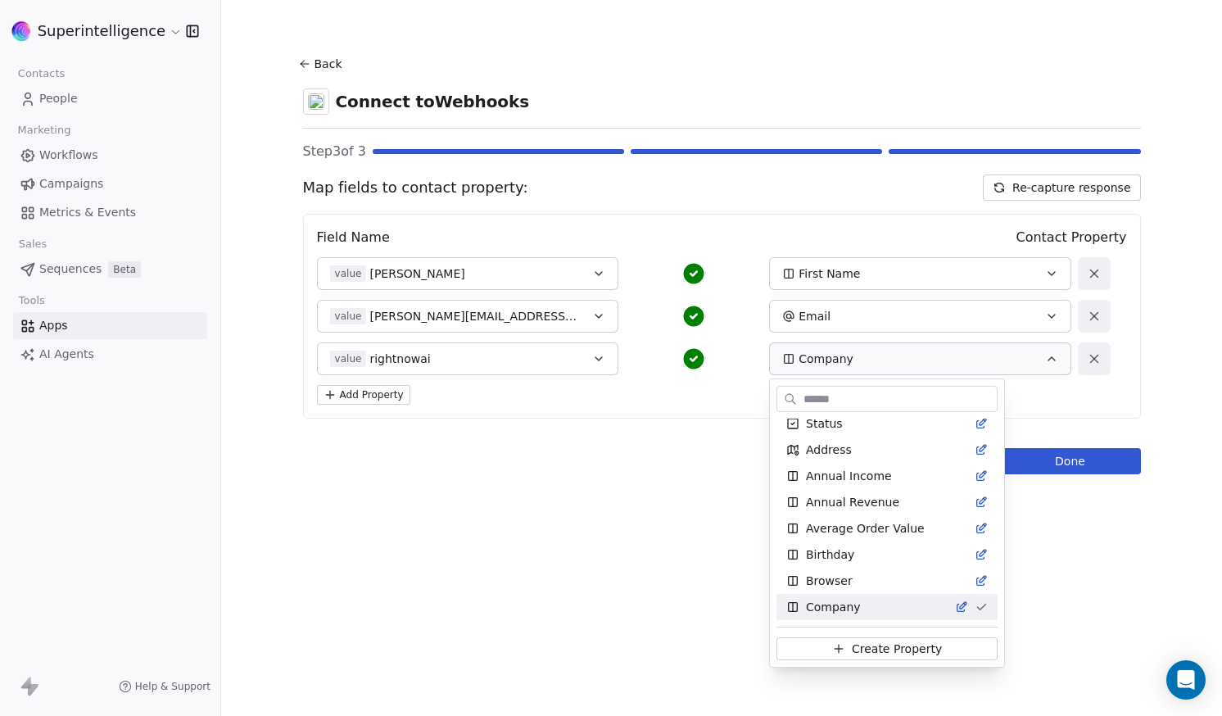
click at [836, 401] on input "text" at bounding box center [898, 400] width 197 height 24
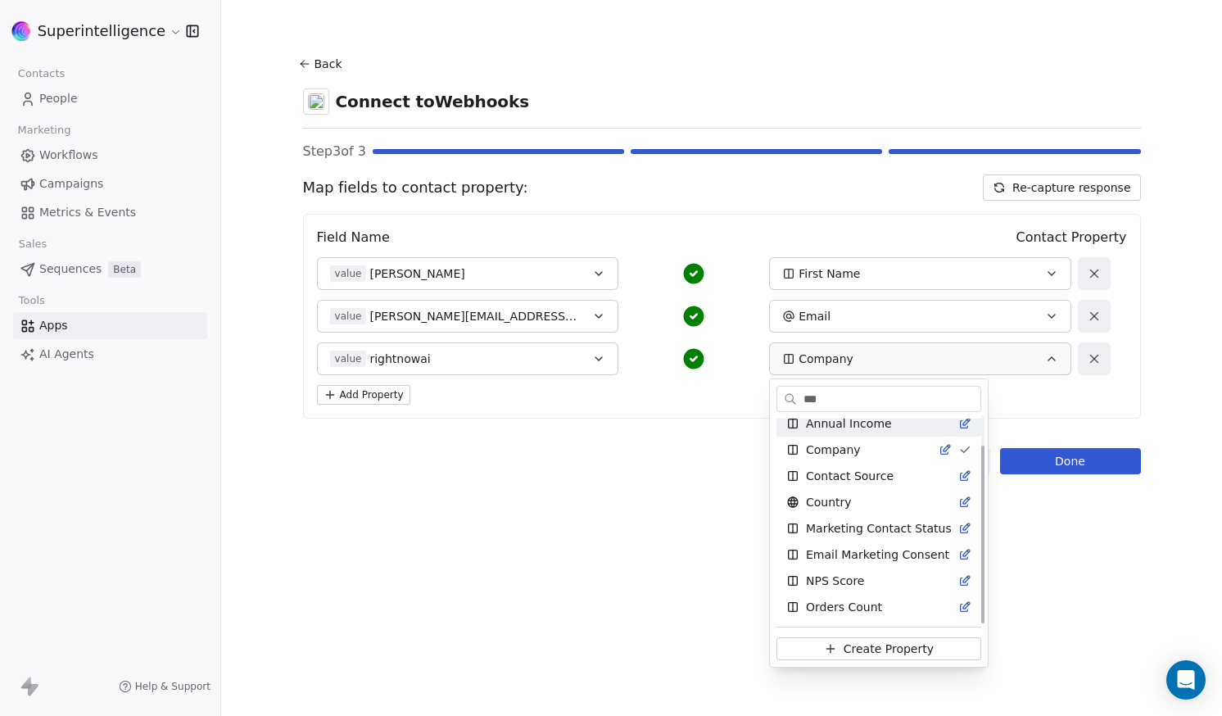
scroll to position [0, 0]
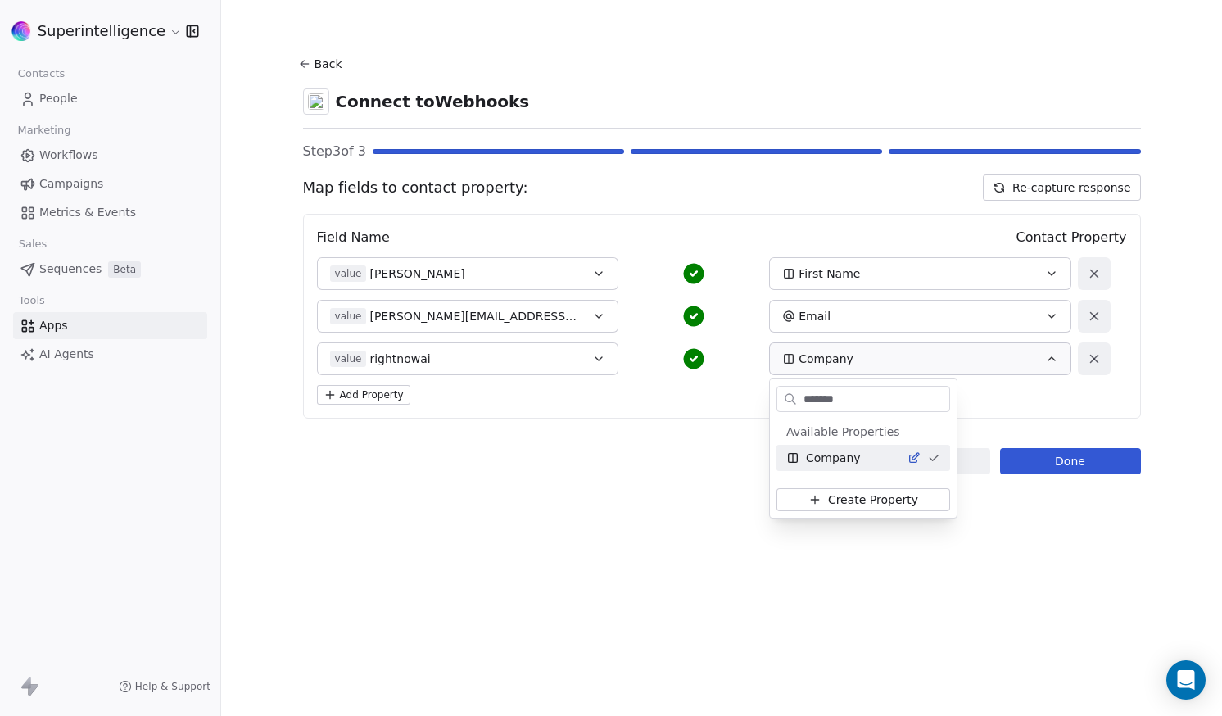
type input "*******"
click at [624, 515] on html "Superintelligence Contacts People Marketing Workflows Campaigns Metrics & Event…" at bounding box center [611, 358] width 1222 height 716
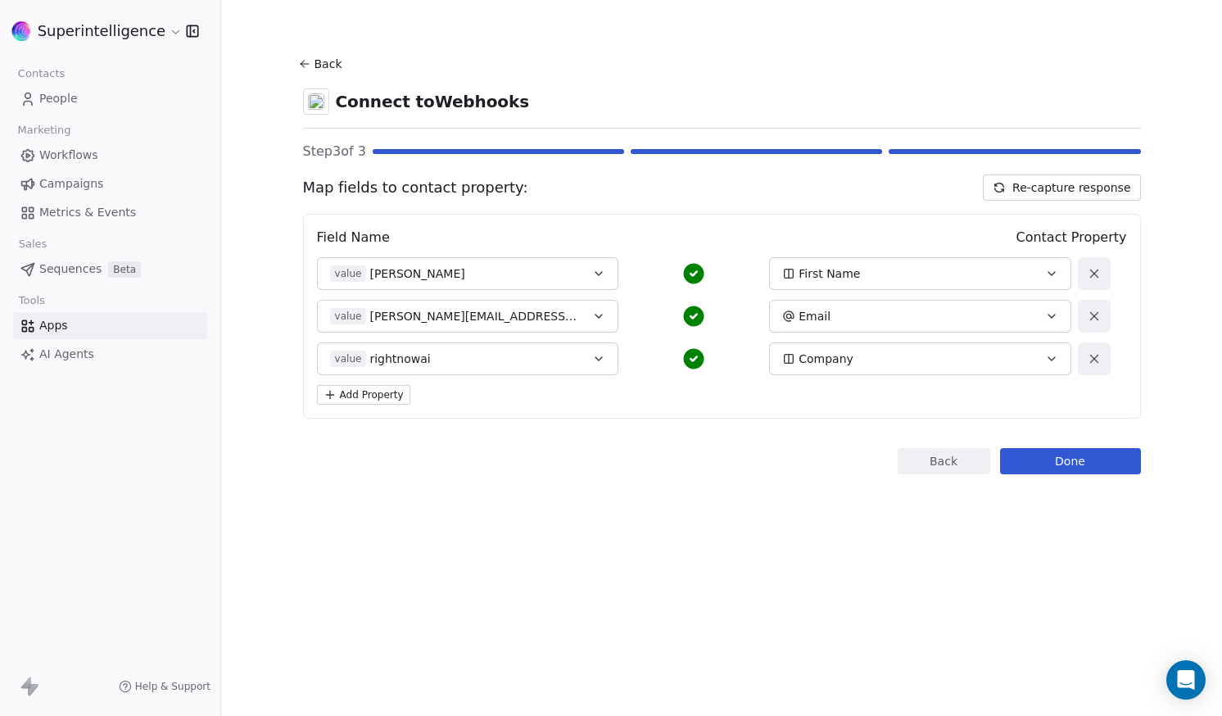
click at [900, 280] on div "First Name" at bounding box center [906, 273] width 248 height 16
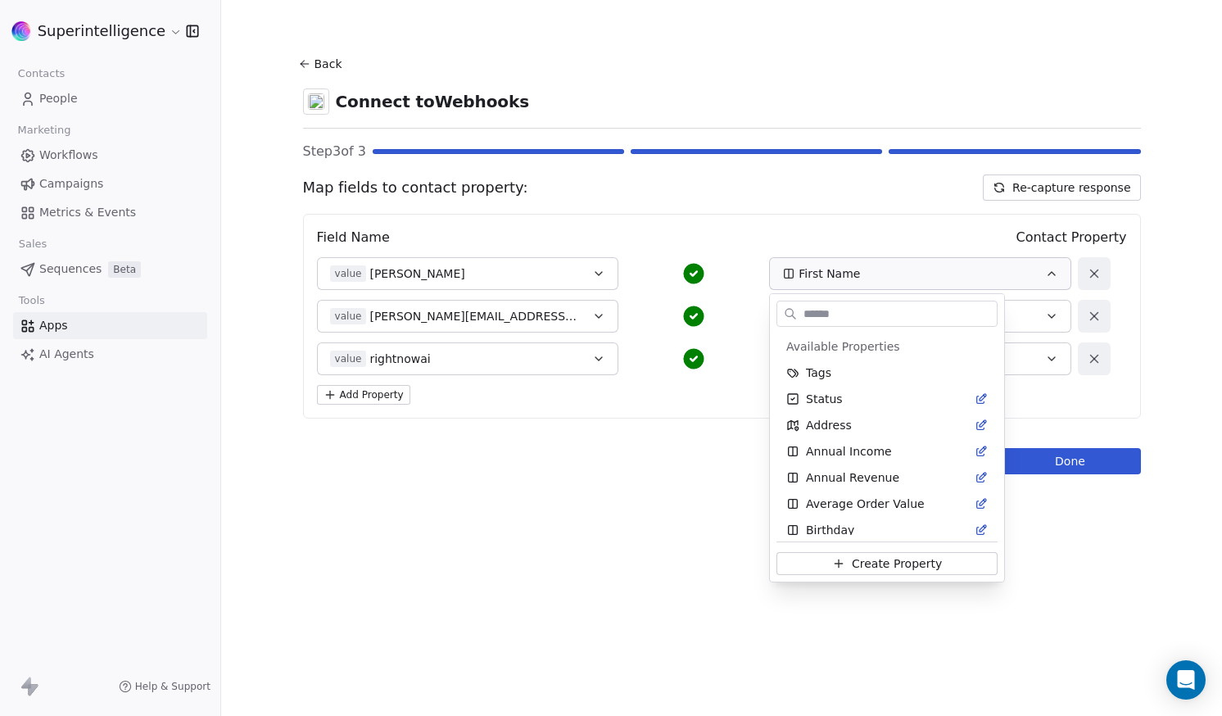
scroll to position [323, 0]
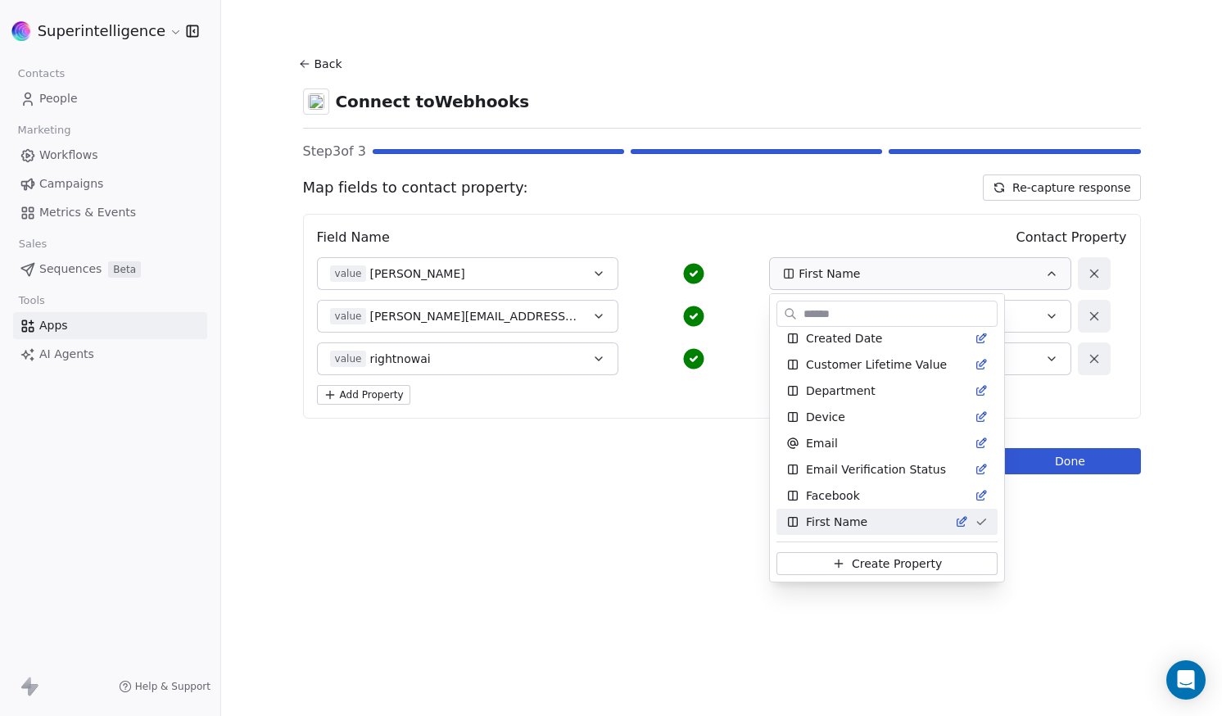
click at [888, 311] on input "text" at bounding box center [898, 314] width 197 height 24
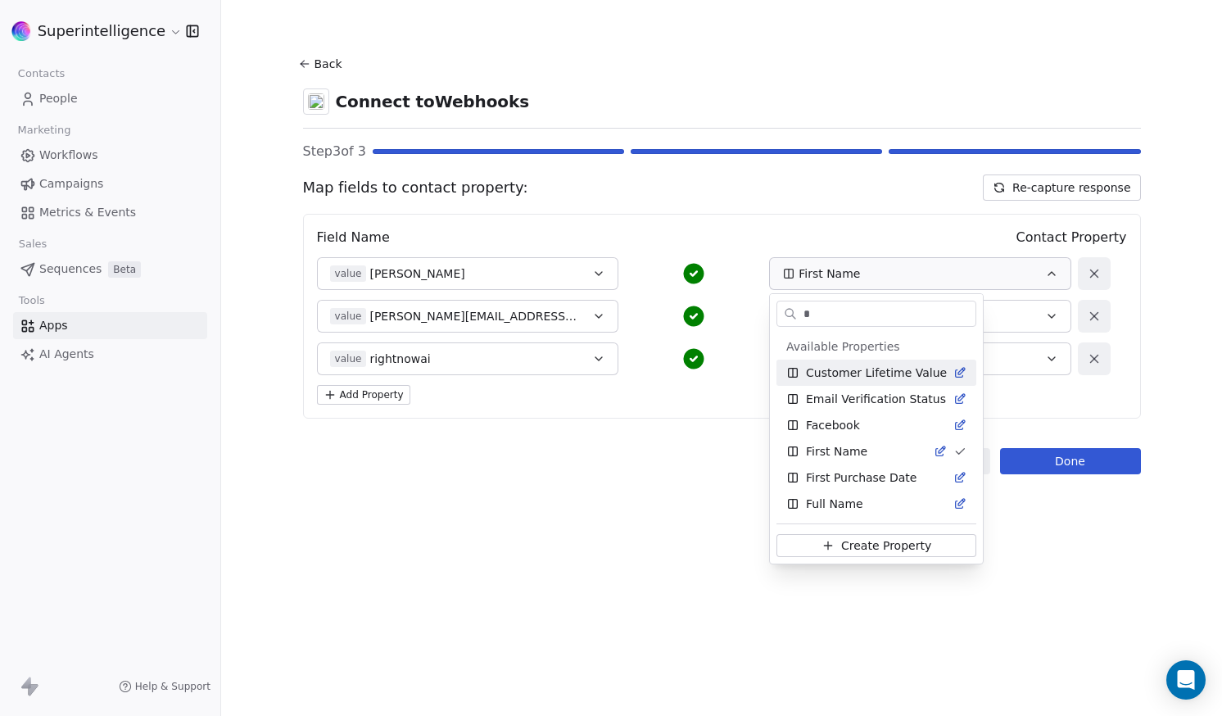
scroll to position [0, 0]
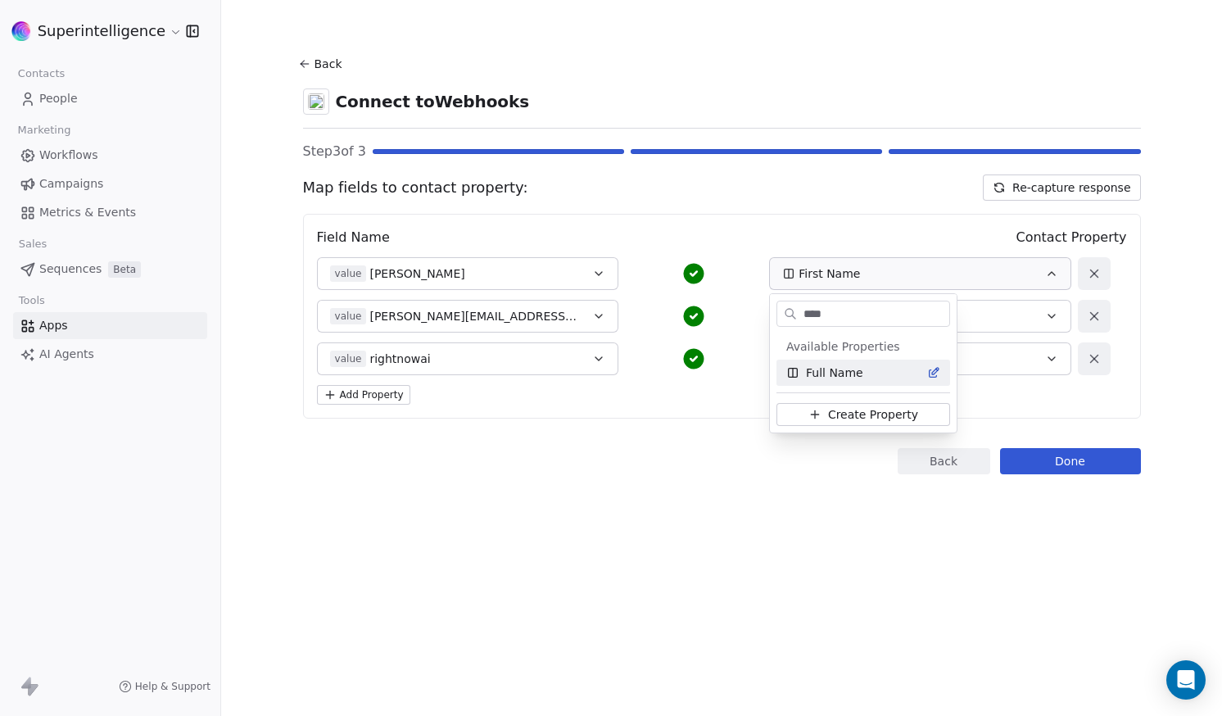
type input "****"
click at [873, 373] on div "Full Name" at bounding box center [864, 373] width 154 height 16
click at [1050, 454] on button "Done" at bounding box center [1070, 461] width 141 height 26
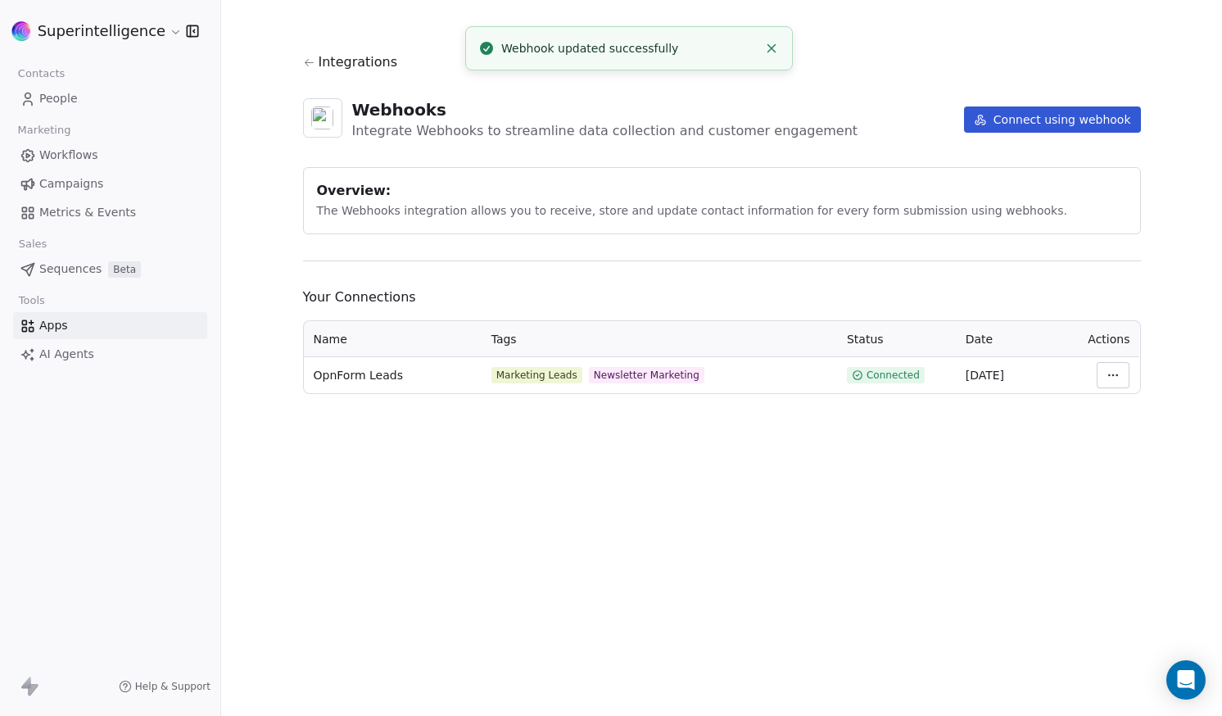
click at [66, 100] on span "People" at bounding box center [58, 98] width 39 height 17
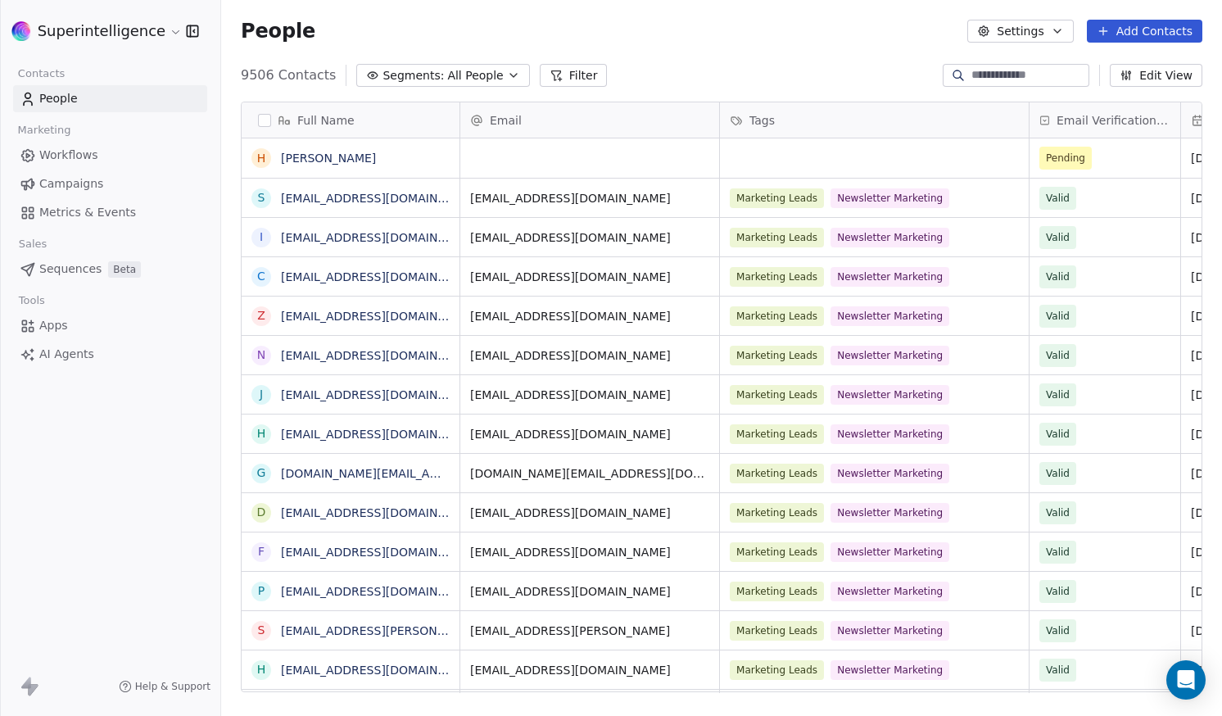
scroll to position [618, 989]
click at [745, 62] on div "People Settings Add Contacts" at bounding box center [721, 31] width 1001 height 62
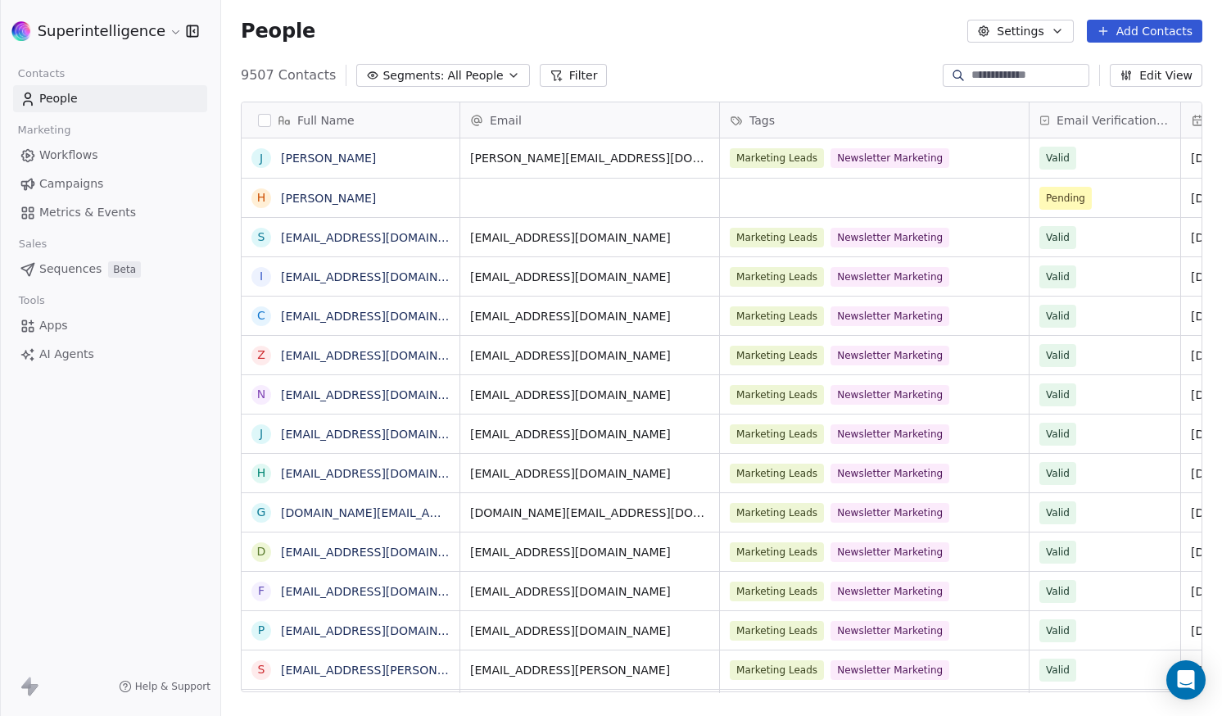
click at [101, 182] on link "Campaigns" at bounding box center [110, 183] width 194 height 27
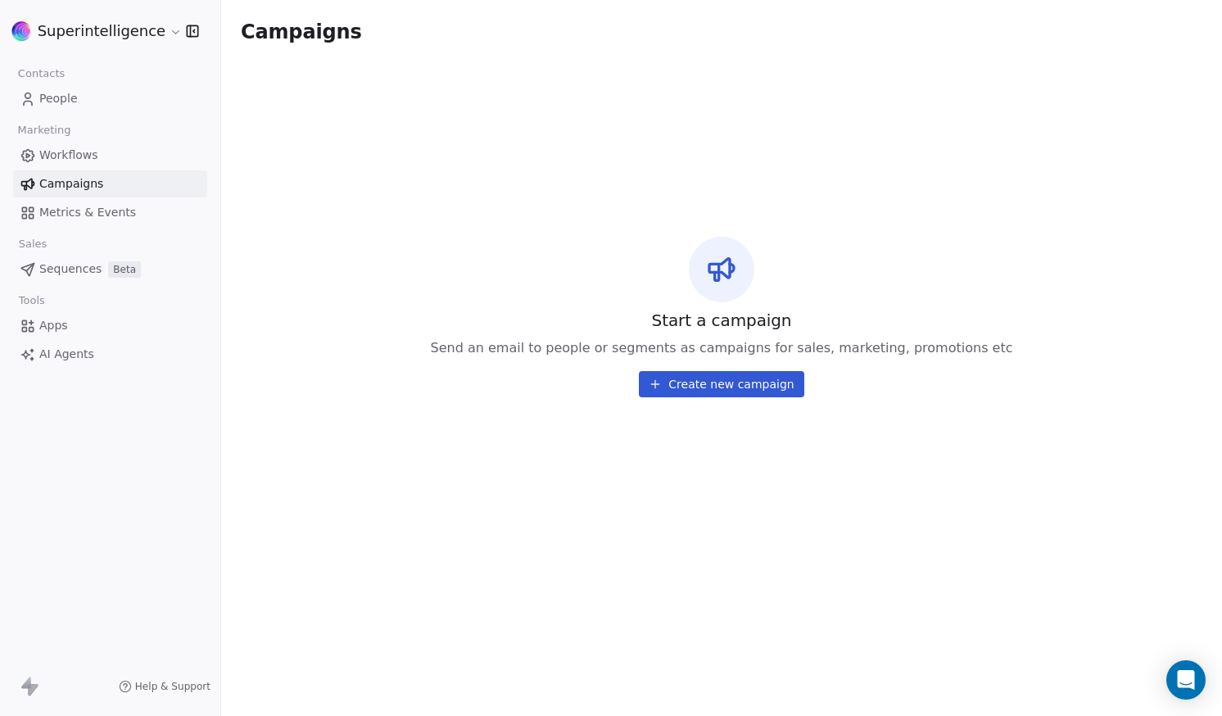
click at [88, 172] on link "Campaigns" at bounding box center [110, 183] width 194 height 27
click at [98, 156] on link "Workflows" at bounding box center [110, 155] width 194 height 27
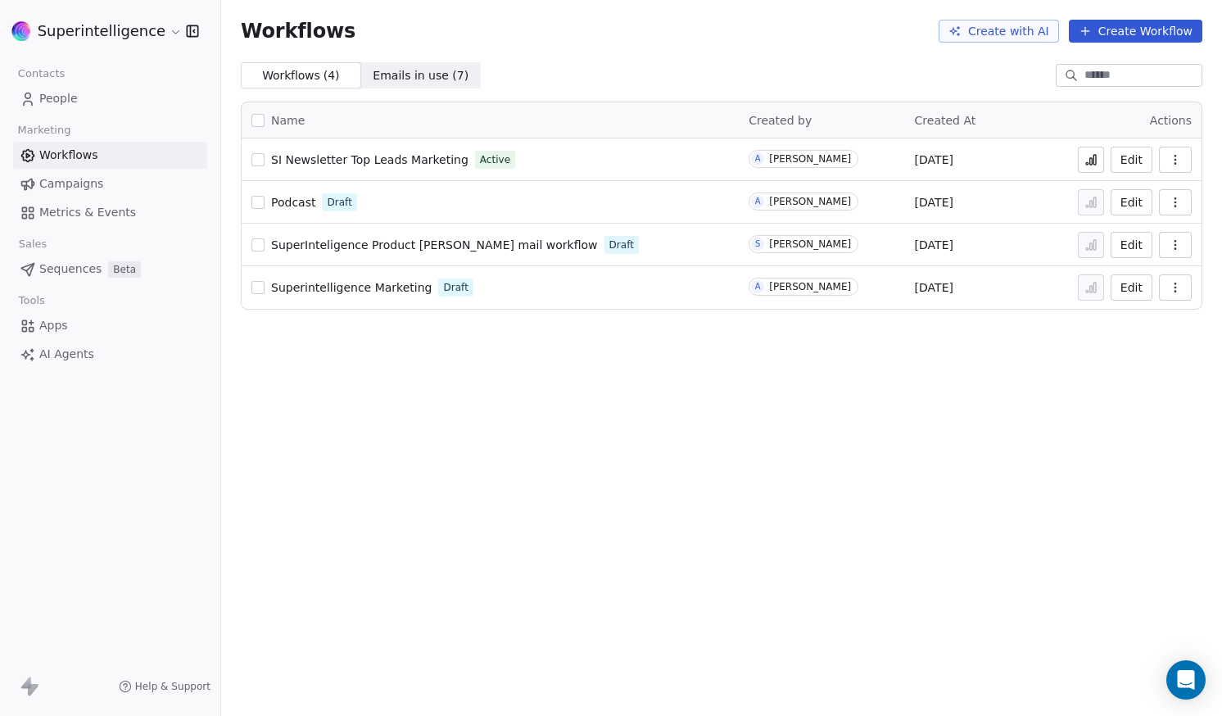
click at [1098, 160] on icon at bounding box center [1091, 159] width 13 height 13
click at [1086, 170] on button at bounding box center [1091, 160] width 26 height 26
click at [396, 162] on span "SI Newsletter Top Leads Marketing" at bounding box center [369, 159] width 197 height 13
